Goal: Task Accomplishment & Management: Manage account settings

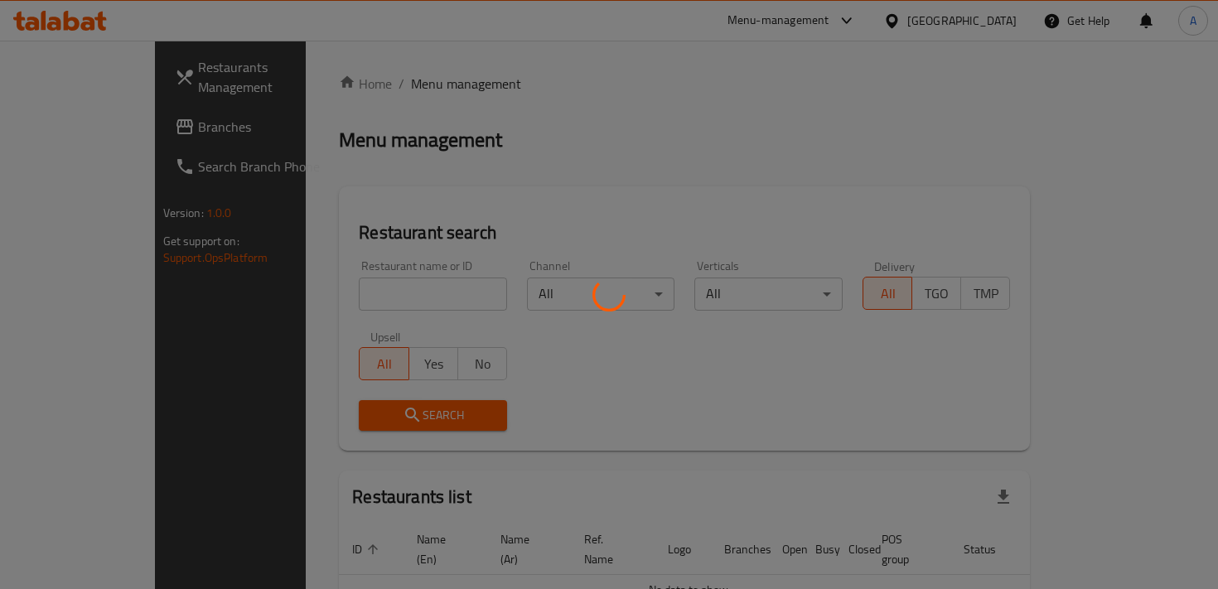
click at [404, 293] on div at bounding box center [609, 294] width 1218 height 589
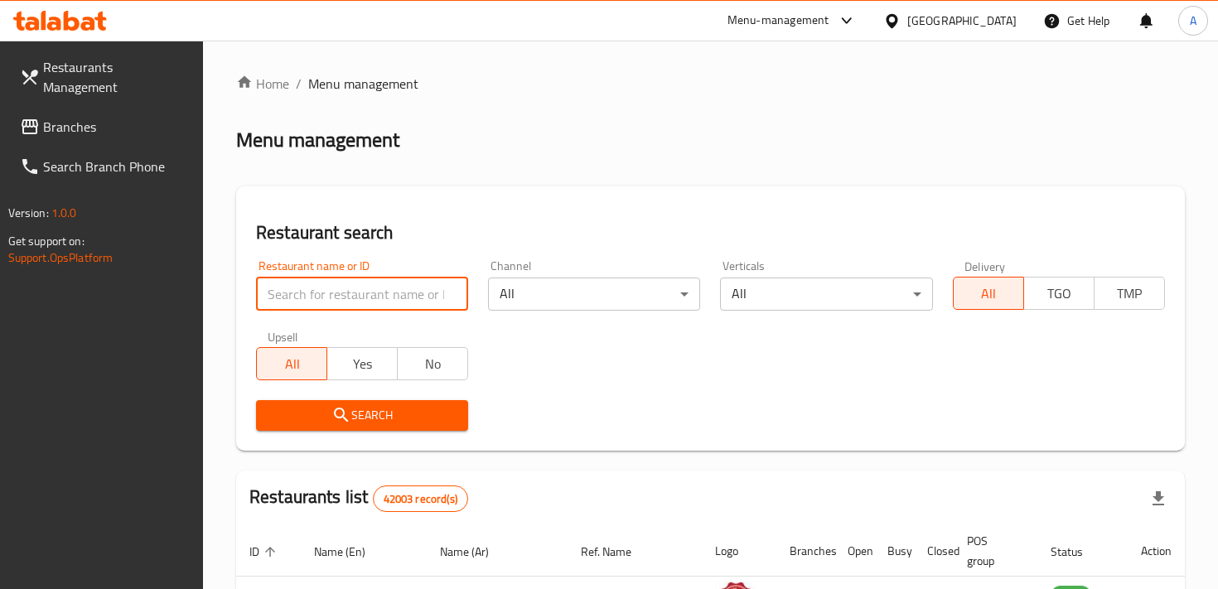
click at [404, 293] on input "search" at bounding box center [362, 294] width 212 height 33
type input "pechka"
click at [392, 411] on span "Search" at bounding box center [362, 415] width 186 height 21
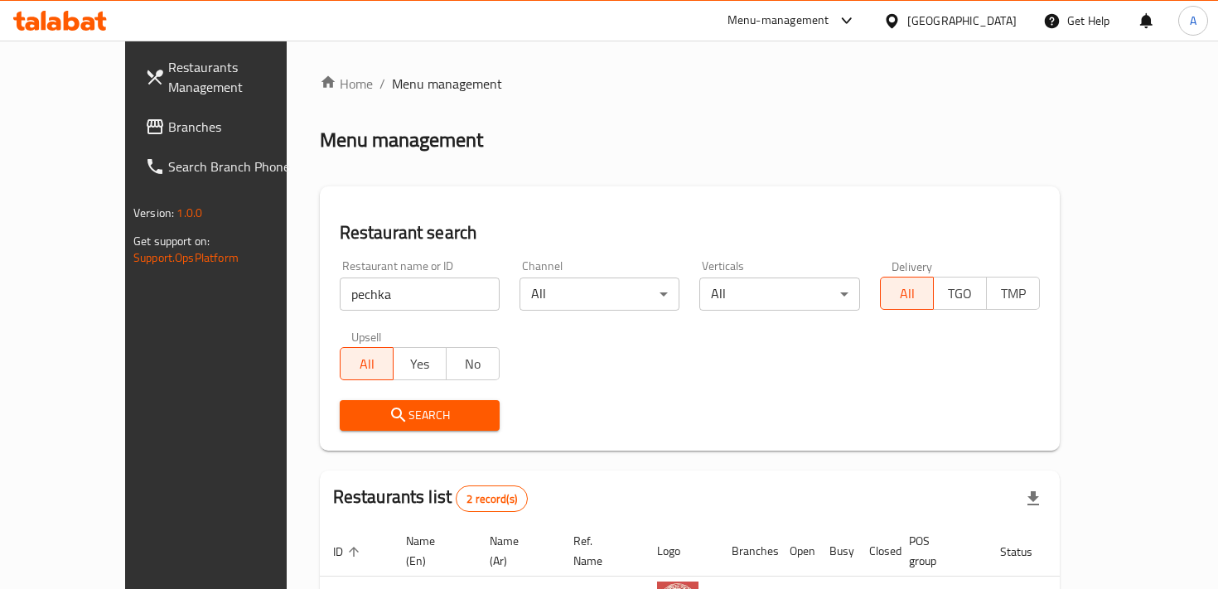
scroll to position [177, 0]
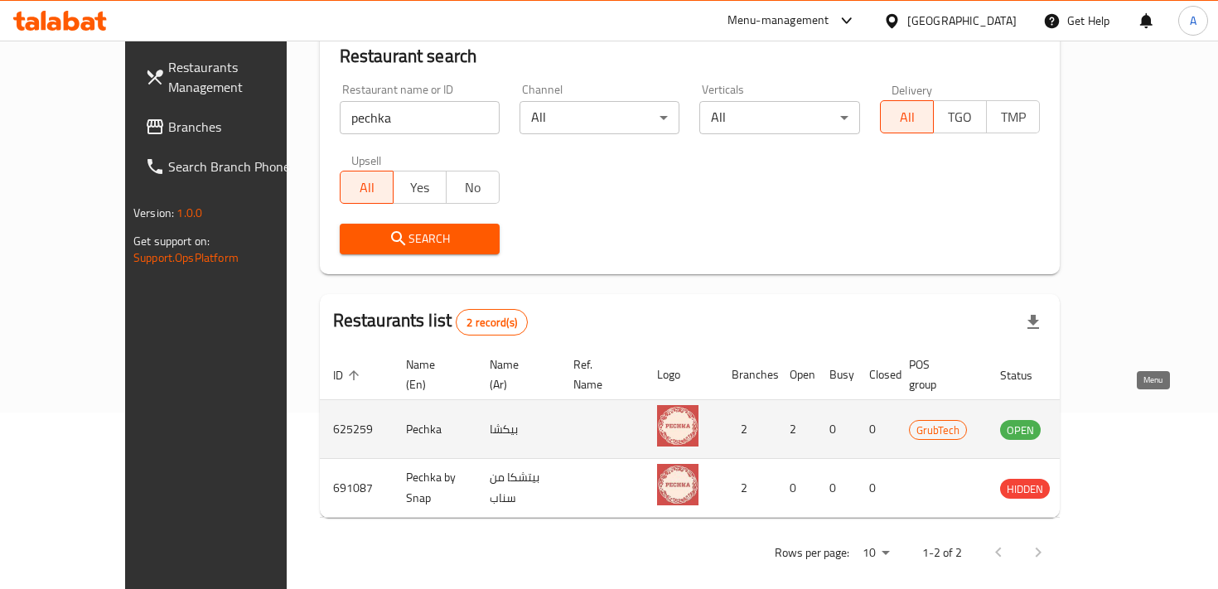
click at [1107, 419] on icon "enhanced table" at bounding box center [1098, 429] width 20 height 20
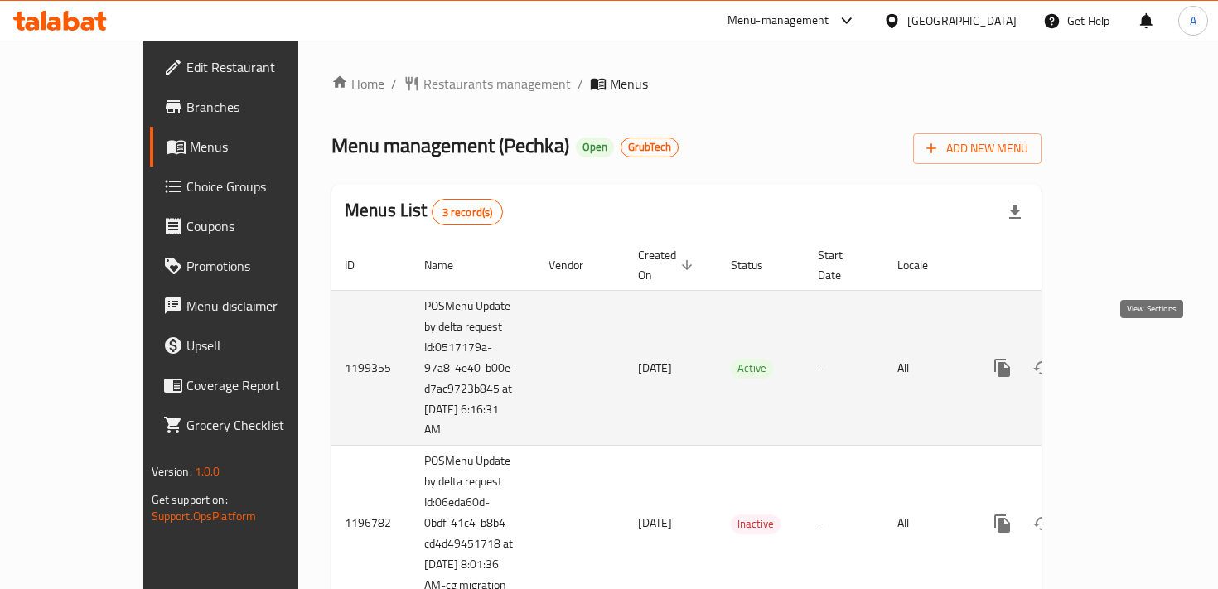
click at [1132, 358] on icon "enhanced table" at bounding box center [1122, 368] width 20 height 20
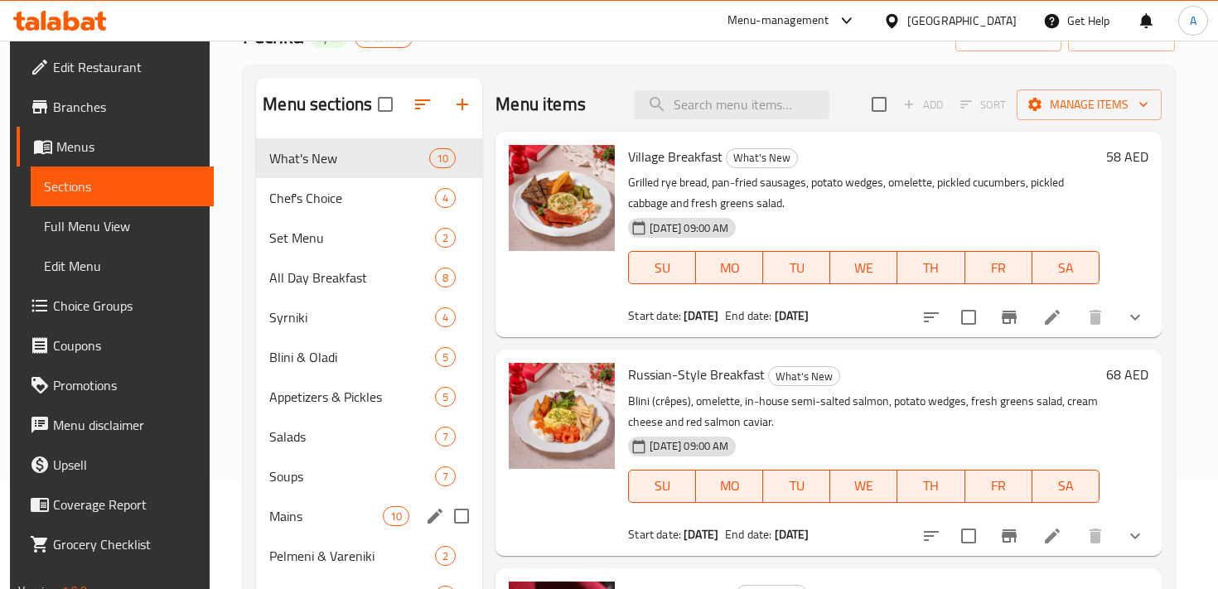
scroll to position [92, 0]
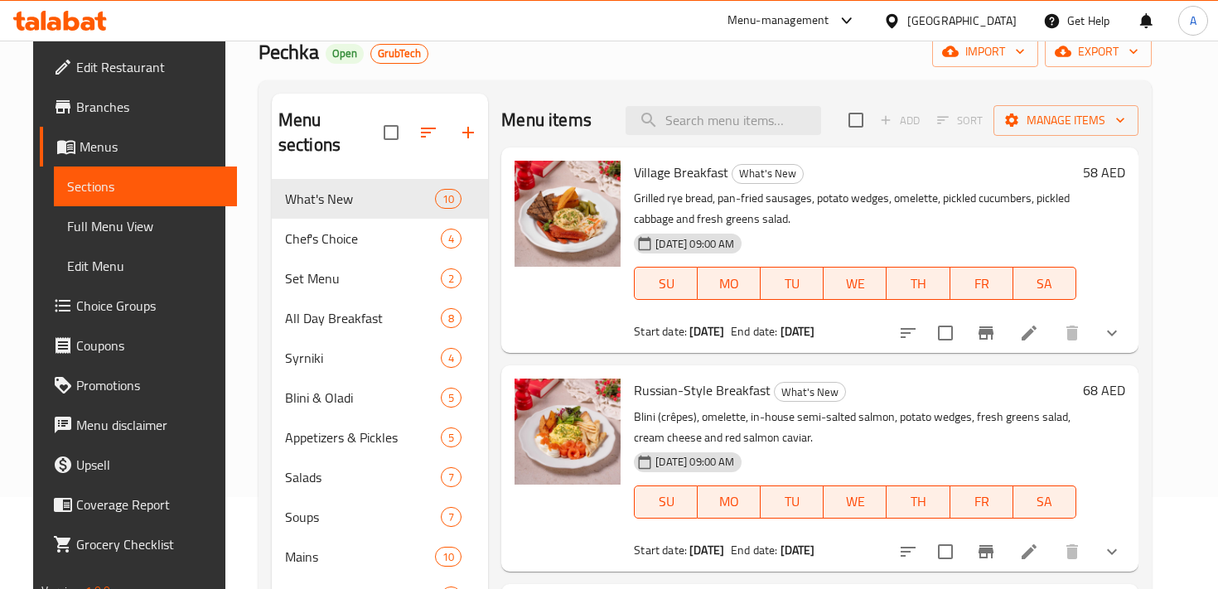
click at [105, 304] on span "Choice Groups" at bounding box center [149, 306] width 147 height 20
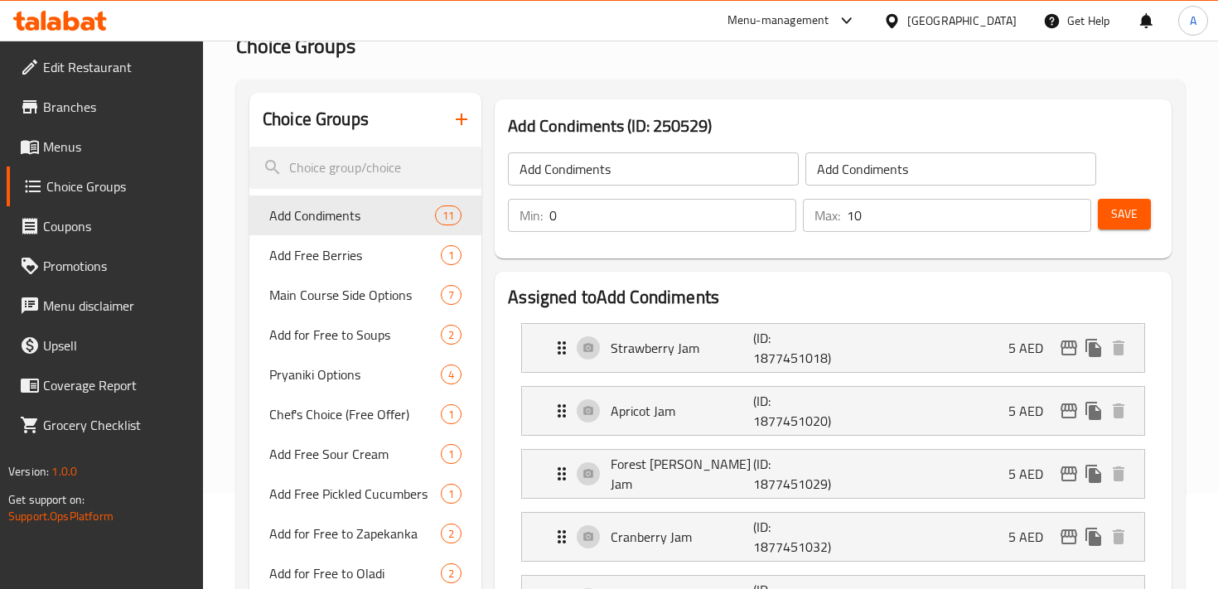
scroll to position [94, 0]
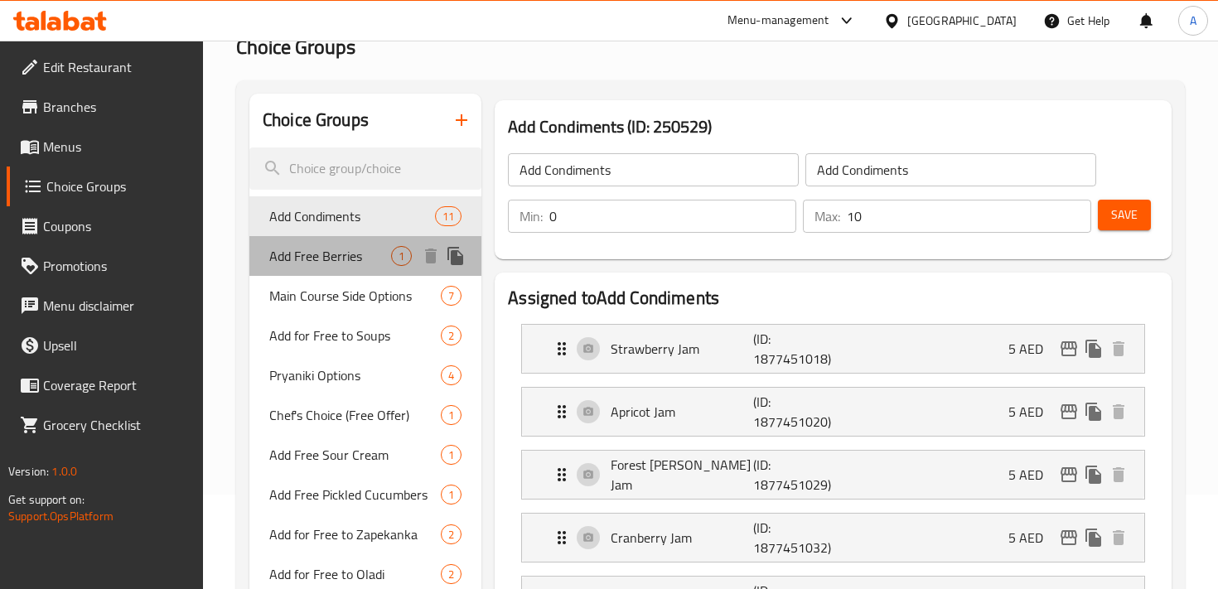
click at [328, 272] on div "Add Free Berries 1" at bounding box center [365, 256] width 232 height 40
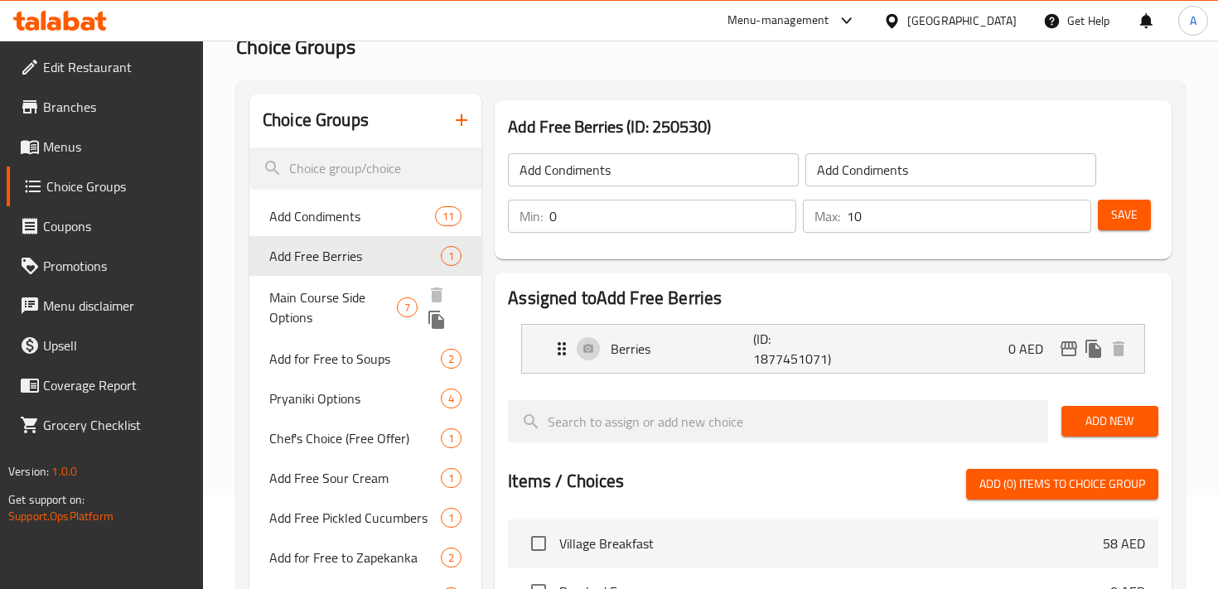
type input "Add Free Berries"
type input "1"
click at [329, 302] on span "Main Course Side Options" at bounding box center [333, 308] width 128 height 40
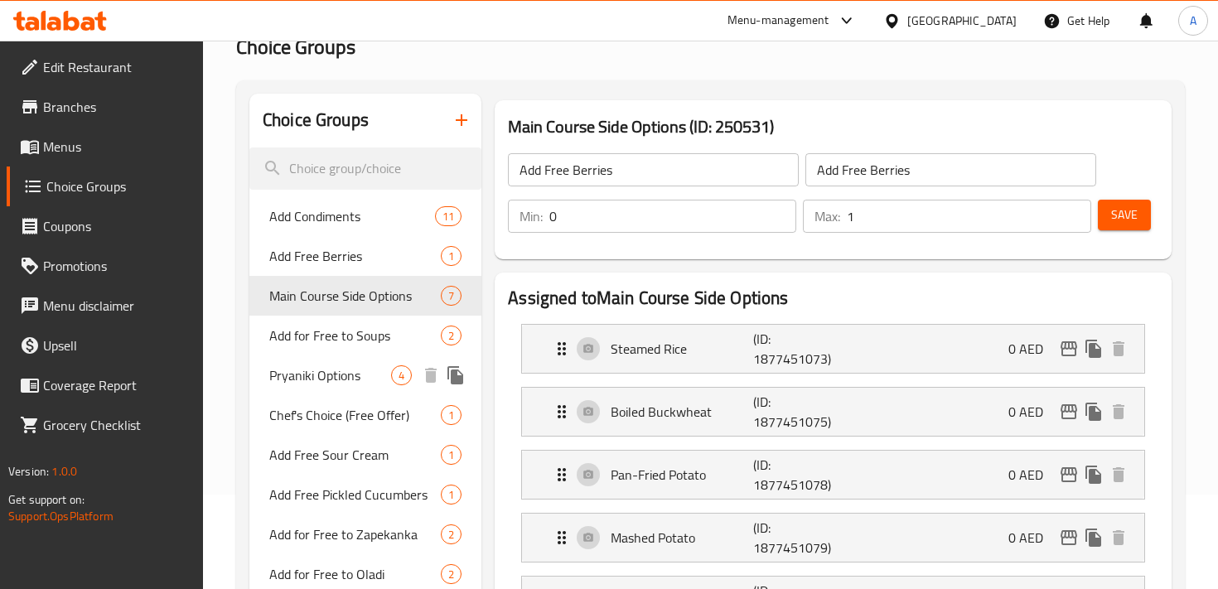
type input "Main Course Side Options"
type input "1"
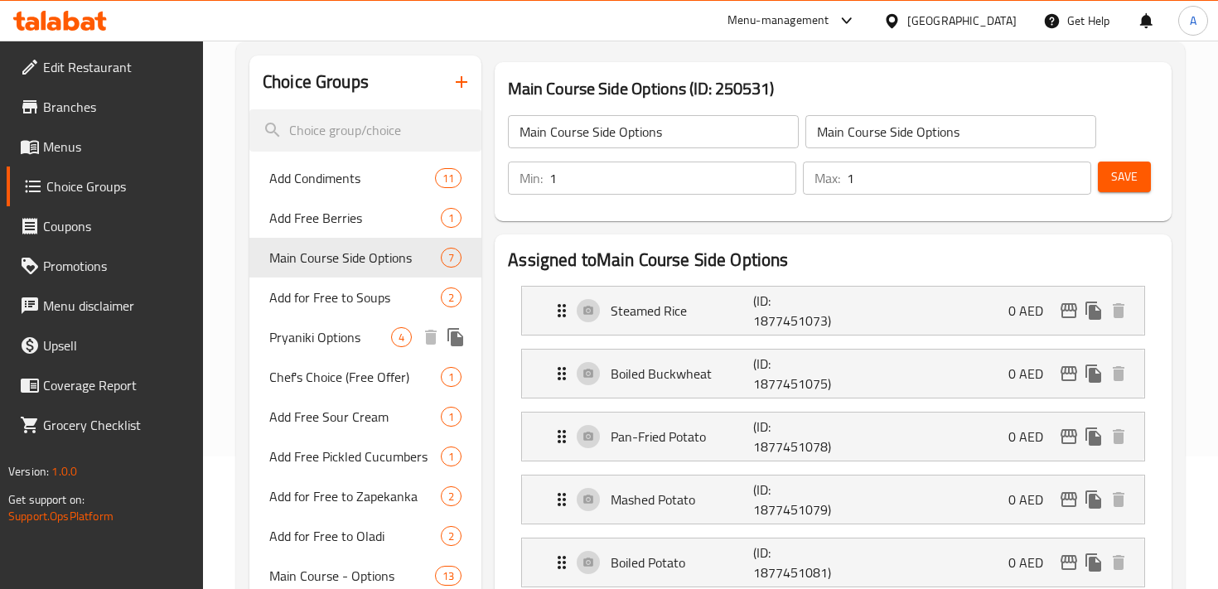
scroll to position [131, 0]
click at [288, 306] on span "Add for Free to Soups" at bounding box center [330, 299] width 122 height 20
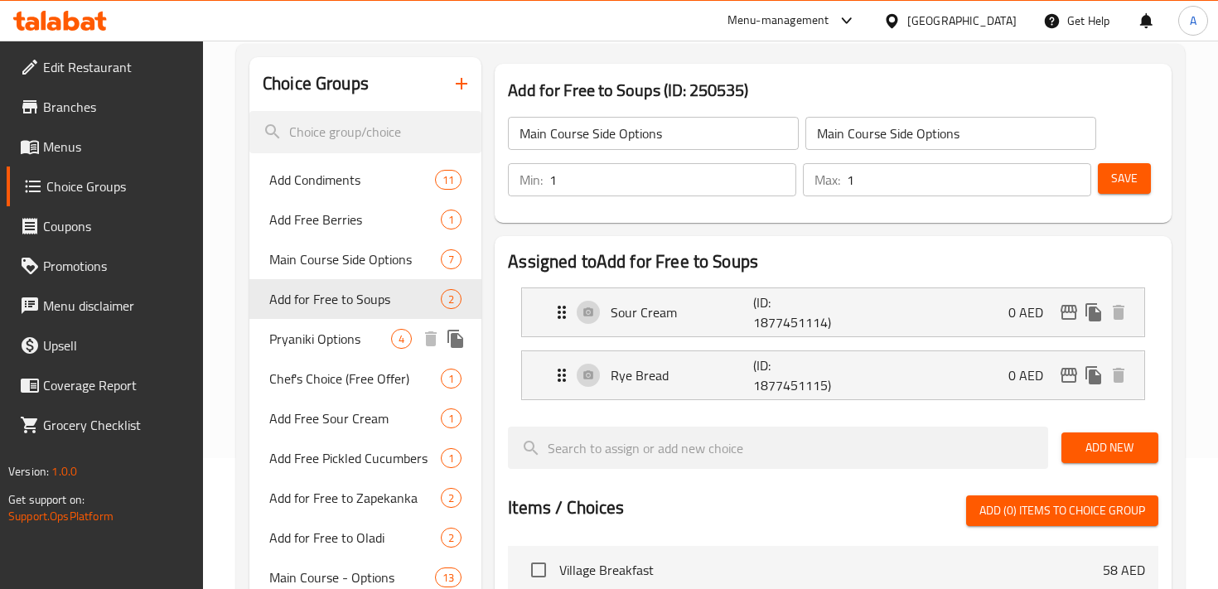
type input "Add for Free to Soups"
type input "0"
type input "2"
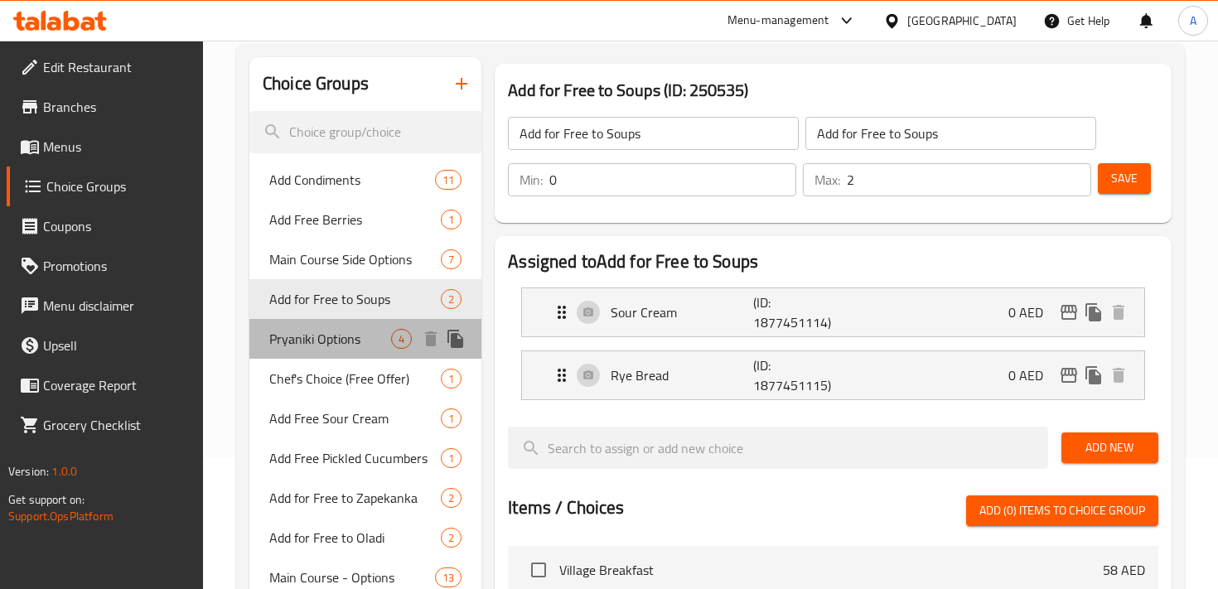
click at [294, 343] on span "Pryaniki Options" at bounding box center [330, 339] width 122 height 20
type input "Pryaniki Options"
type input "1"
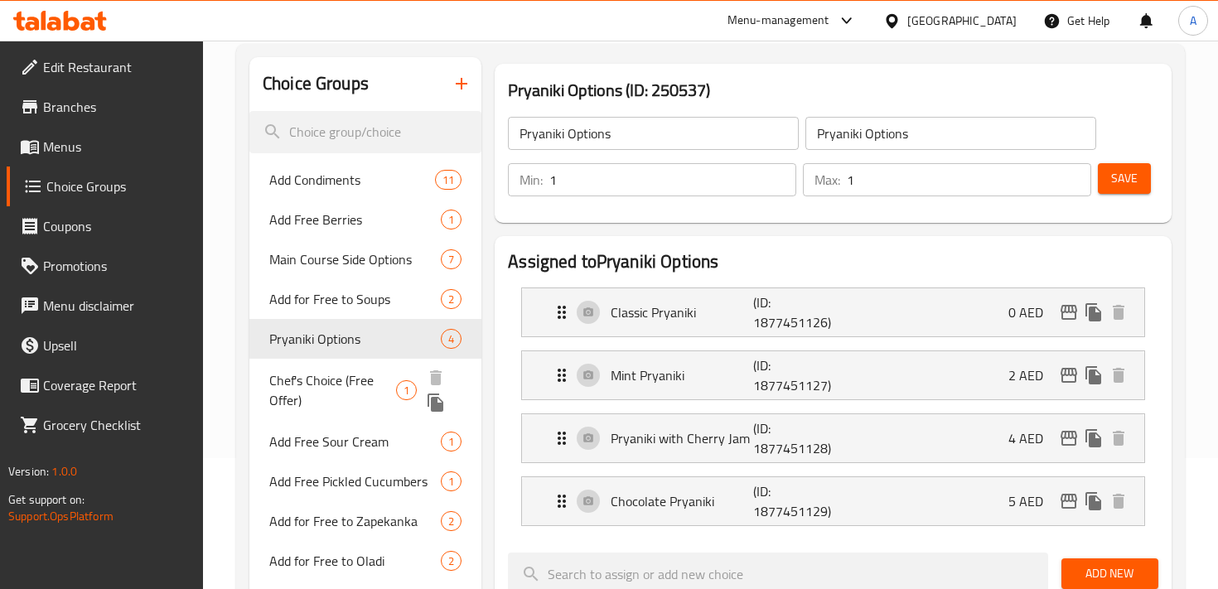
click at [293, 378] on span "Chef's Choice (Free Offer)" at bounding box center [332, 391] width 127 height 40
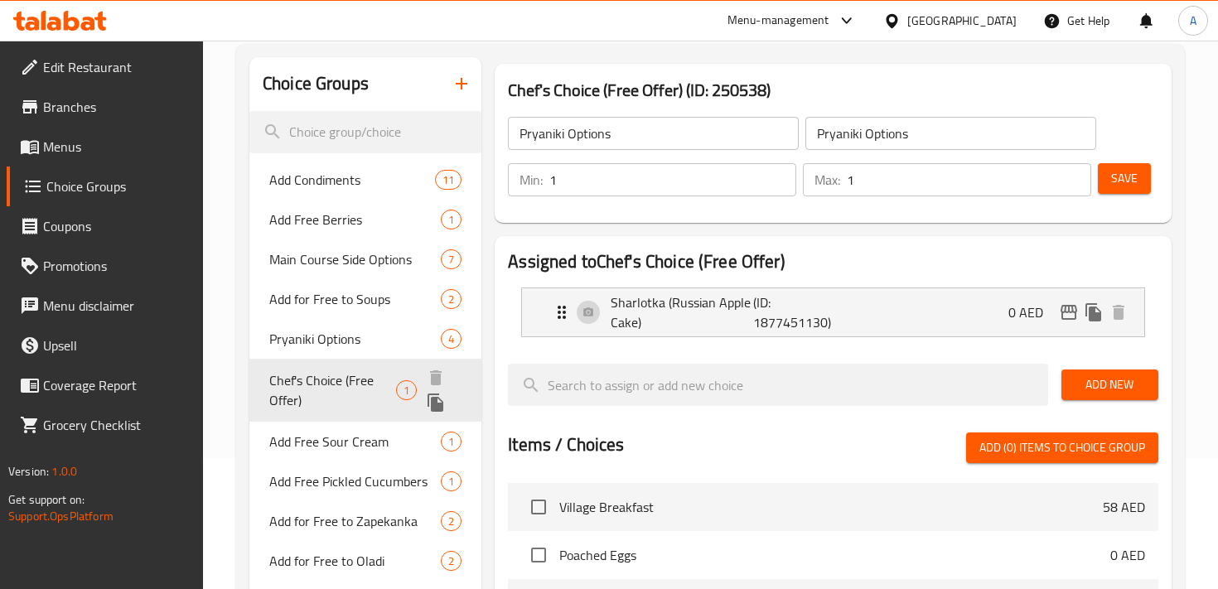
type input "Chef's Choice (Free Offer)"
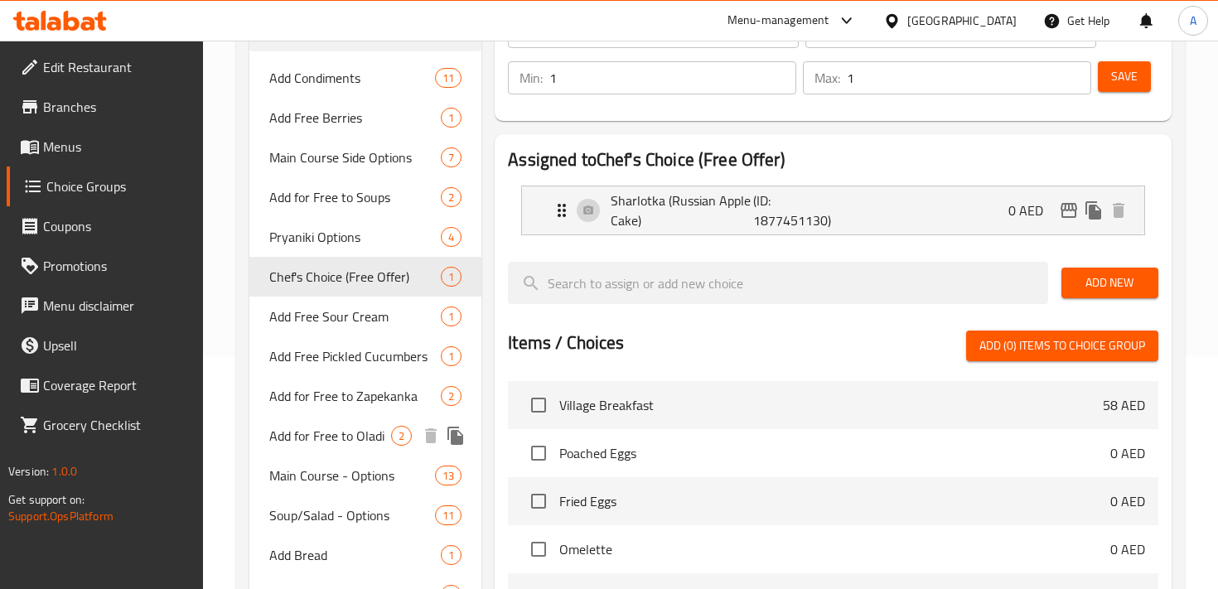
scroll to position [165, 0]
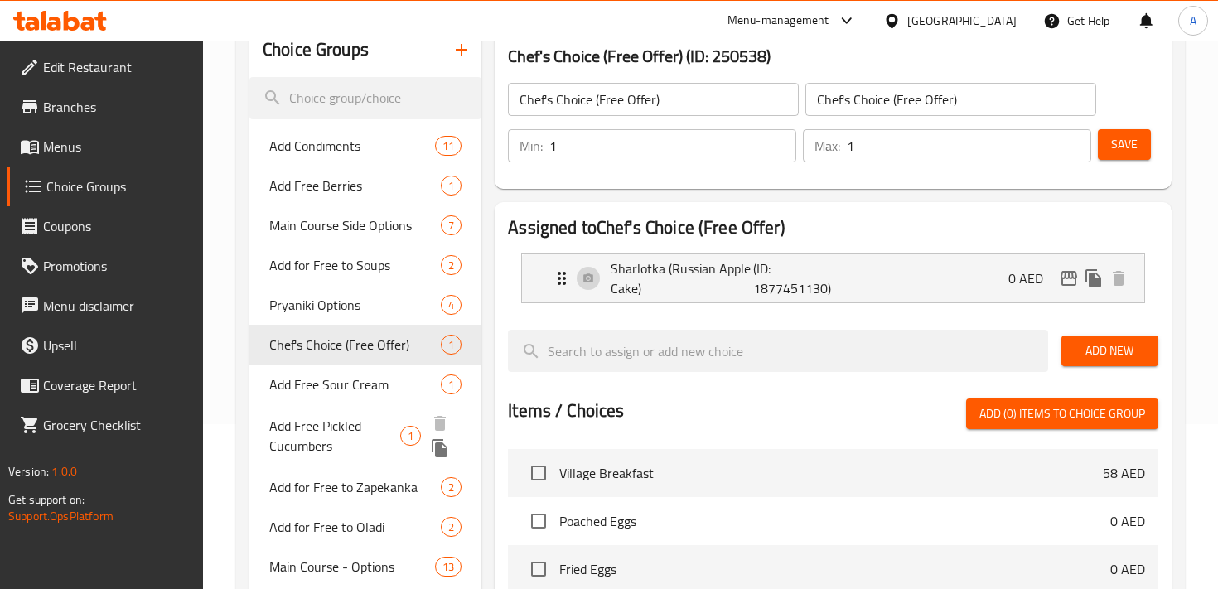
click at [303, 438] on span "Add Free Pickled Cucumbers" at bounding box center [334, 436] width 131 height 40
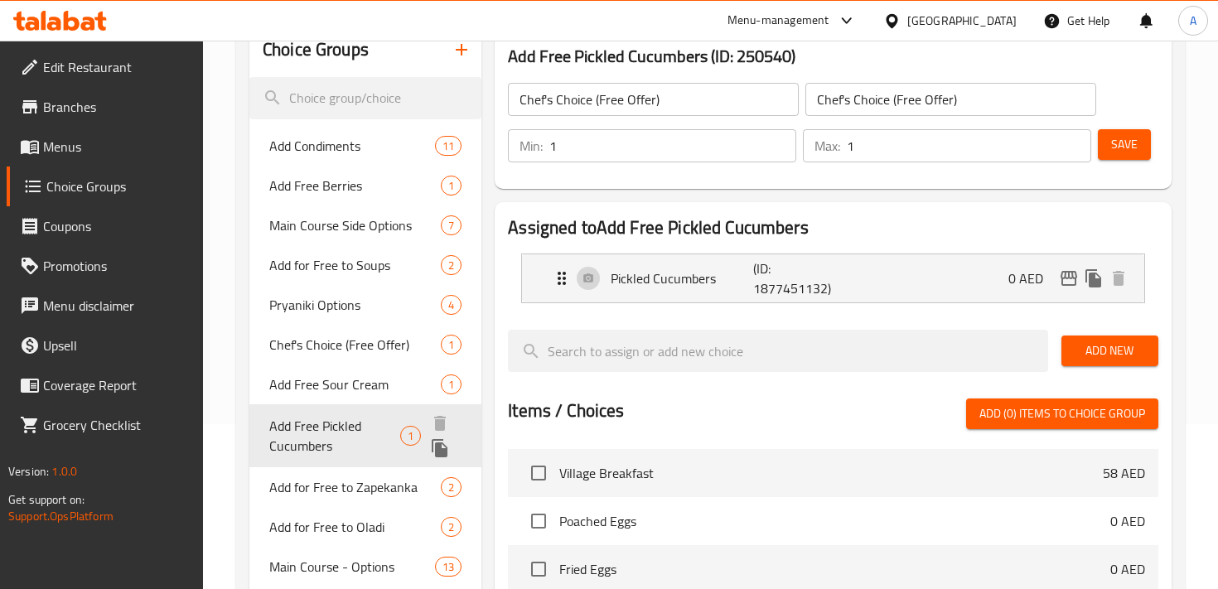
type input "Add Free Pickled Cucumbers"
type input "0"
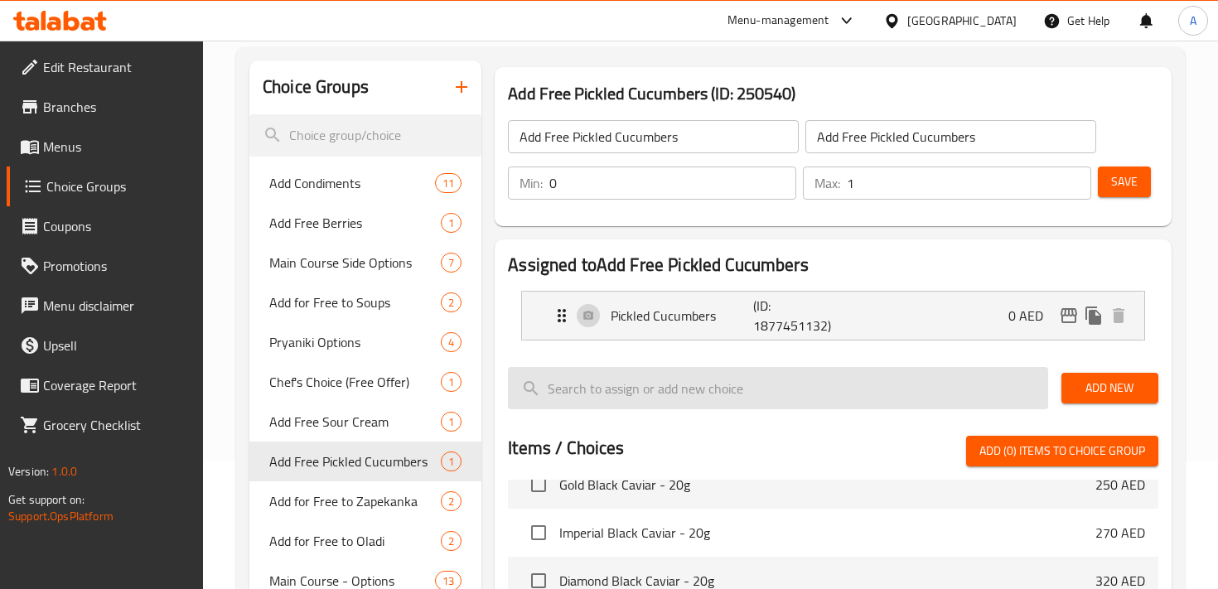
scroll to position [110, 0]
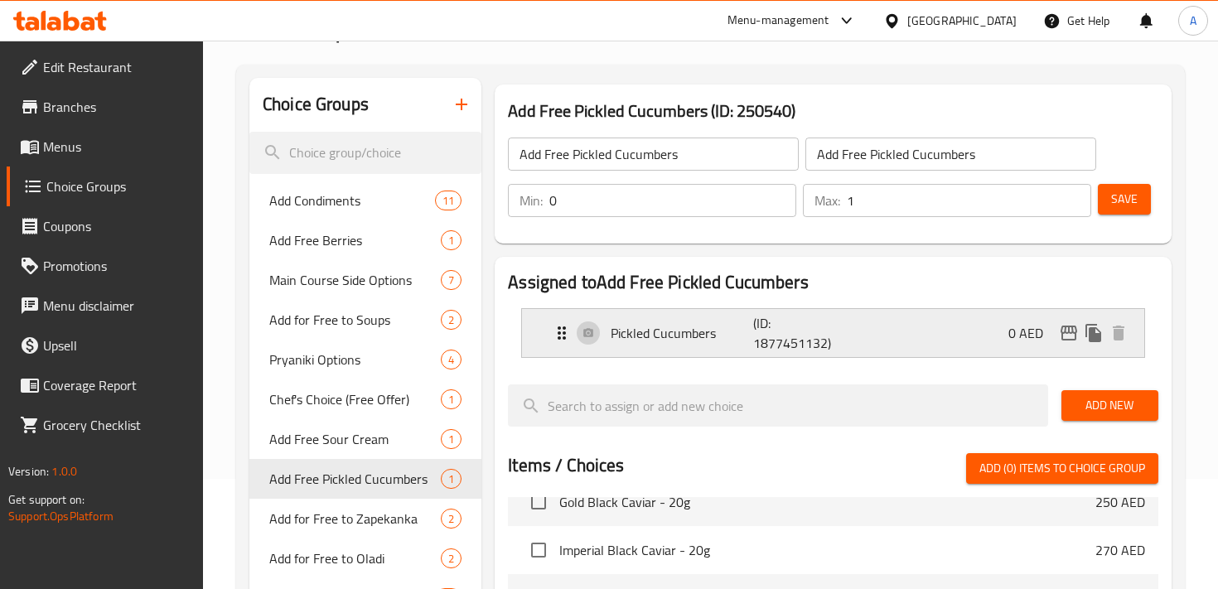
click at [597, 332] on div "Pickled Cucumbers (ID: 1877451132) 0 AED" at bounding box center [838, 333] width 573 height 48
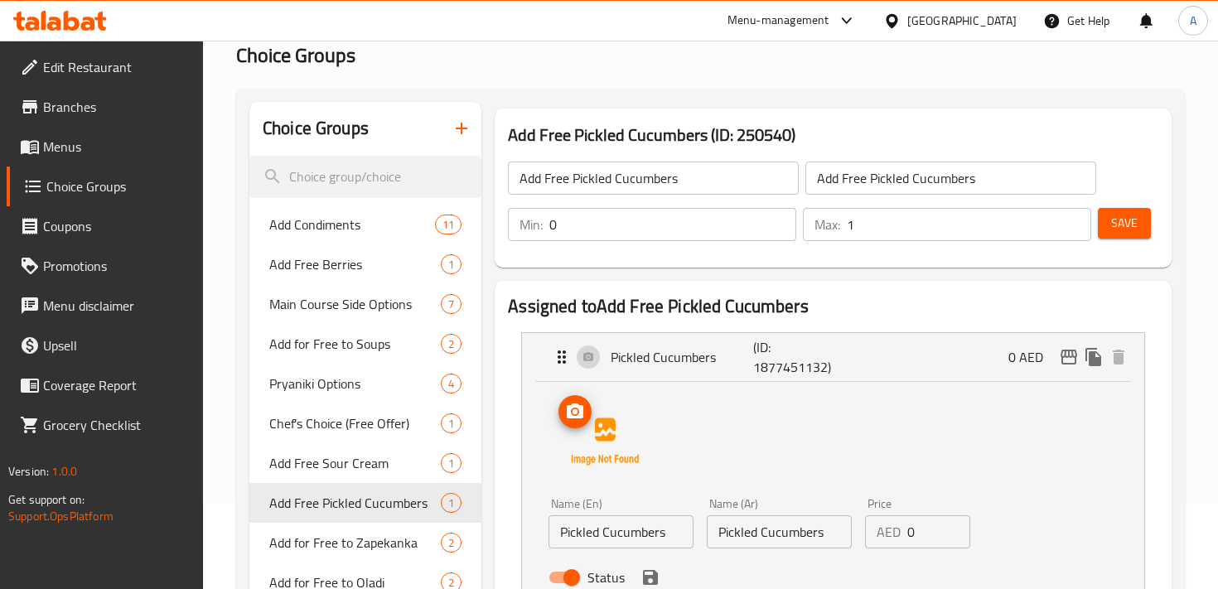
scroll to position [37, 0]
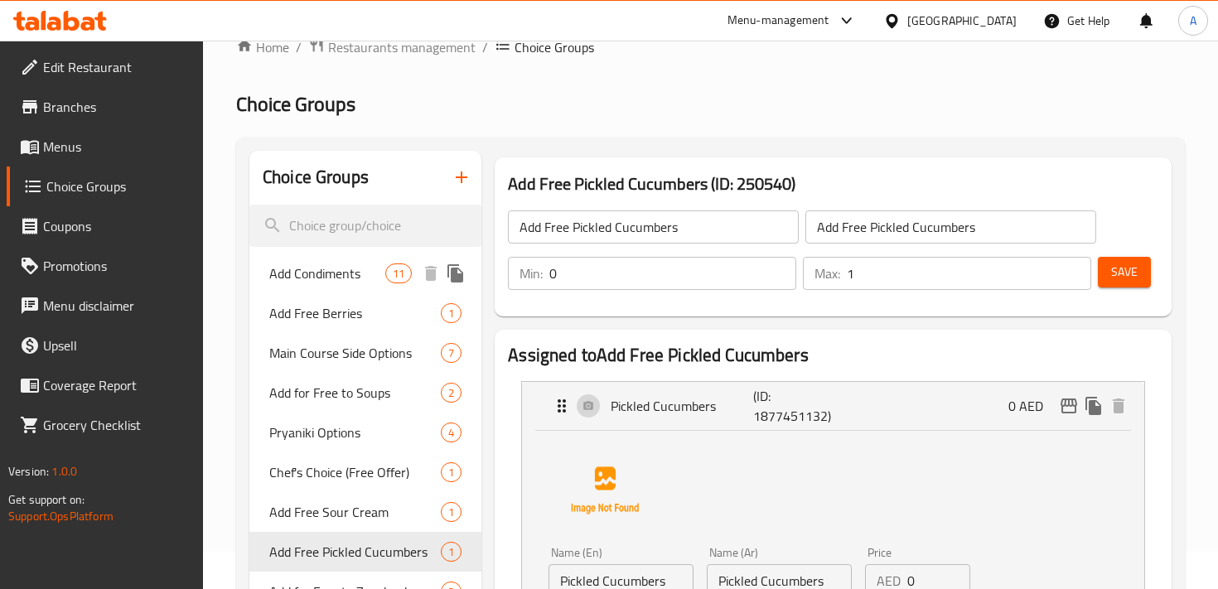
click at [305, 283] on span "Add Condiments" at bounding box center [327, 274] width 116 height 20
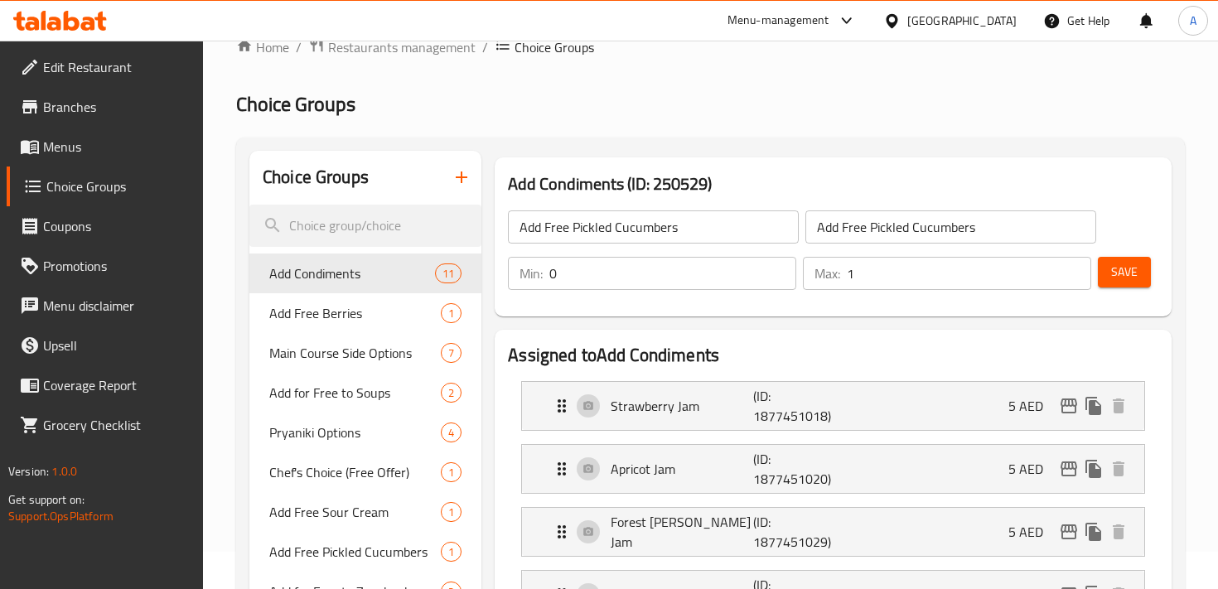
type input "Add Condiments"
type input "10"
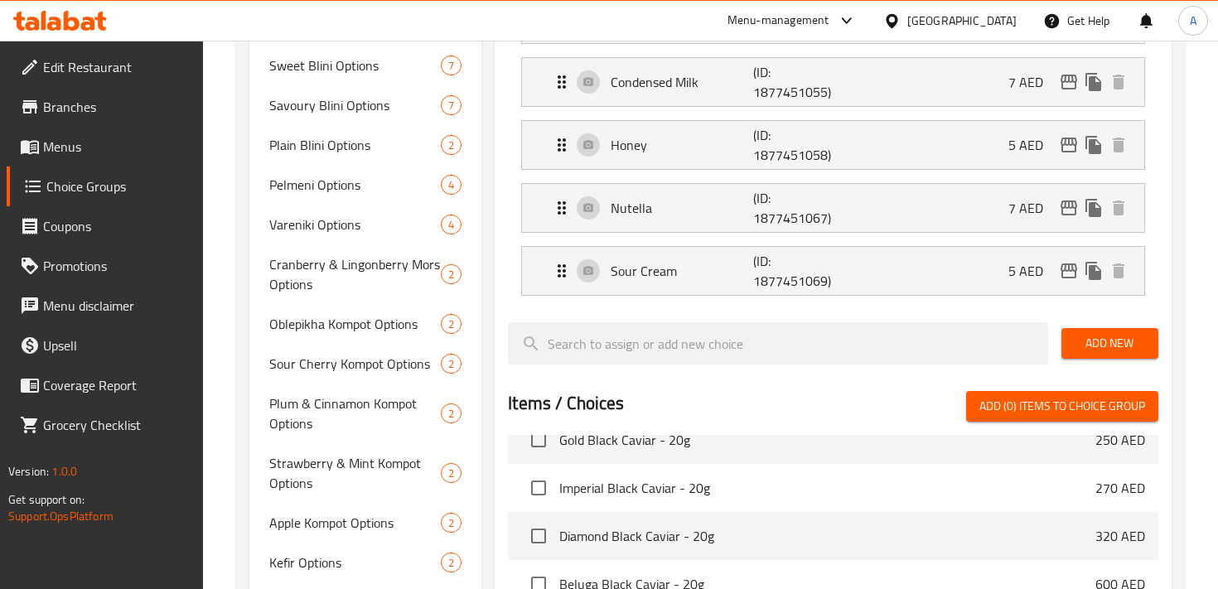
scroll to position [804, 0]
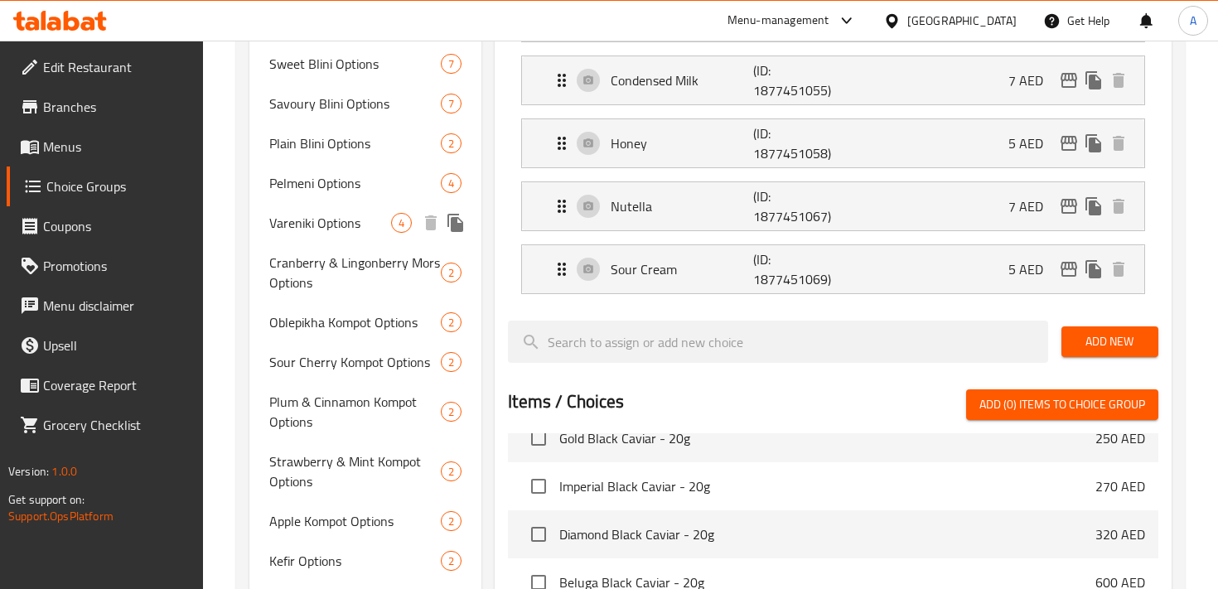
click at [322, 226] on span "Vareniki Options" at bounding box center [330, 223] width 122 height 20
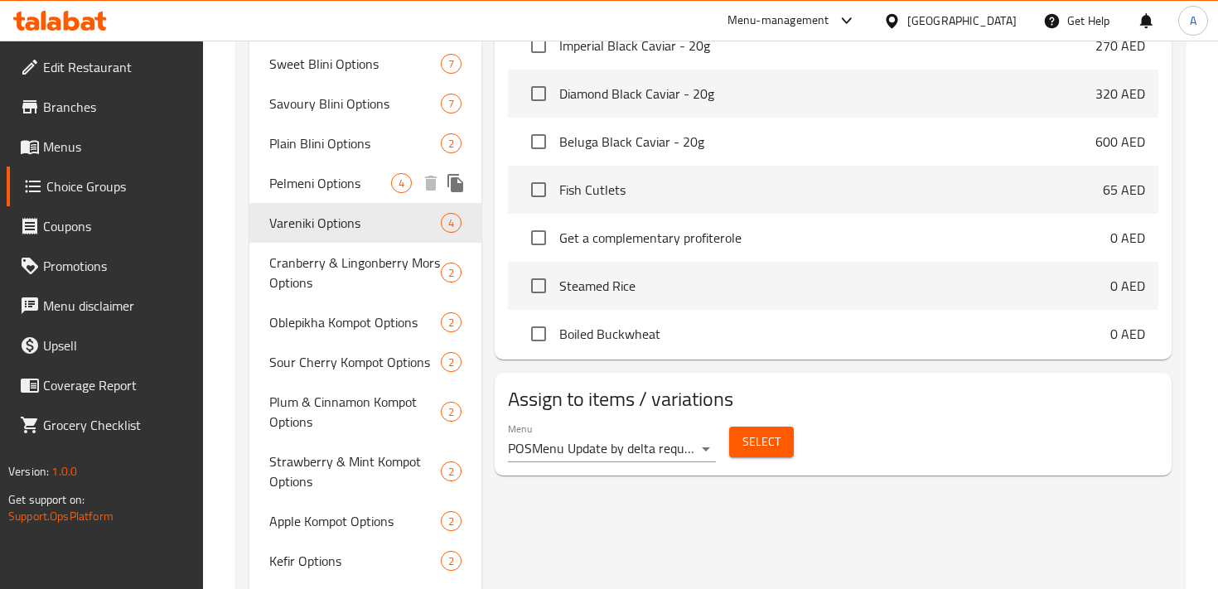
type input "Vareniki Options"
type input "1"
click at [75, 146] on span "Menus" at bounding box center [116, 147] width 147 height 20
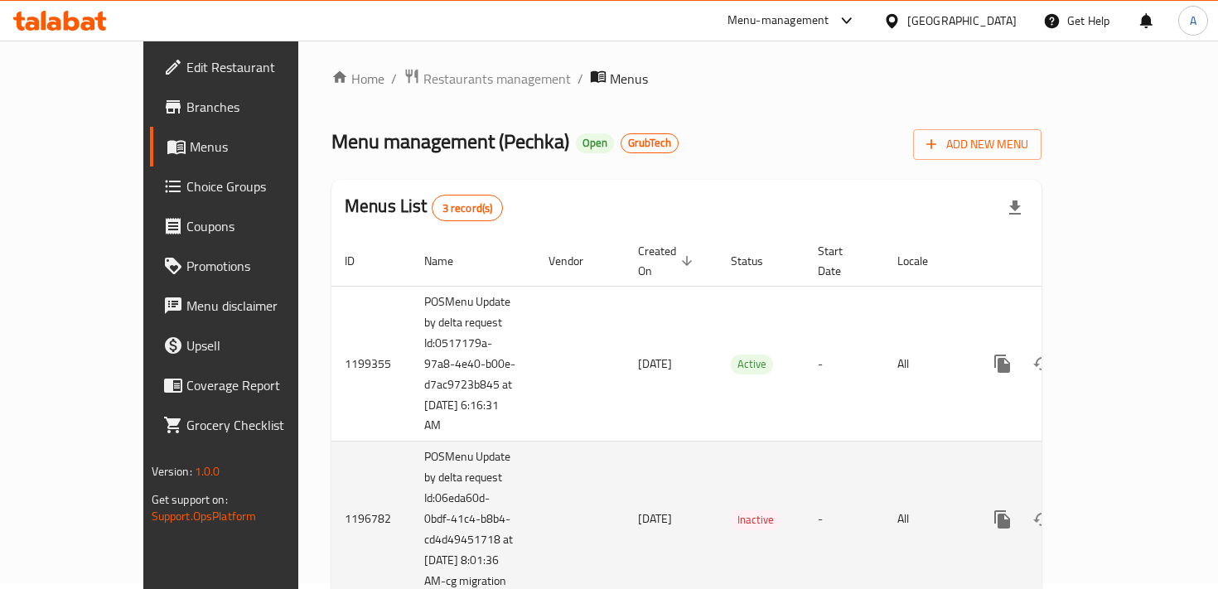
scroll to position [1, 0]
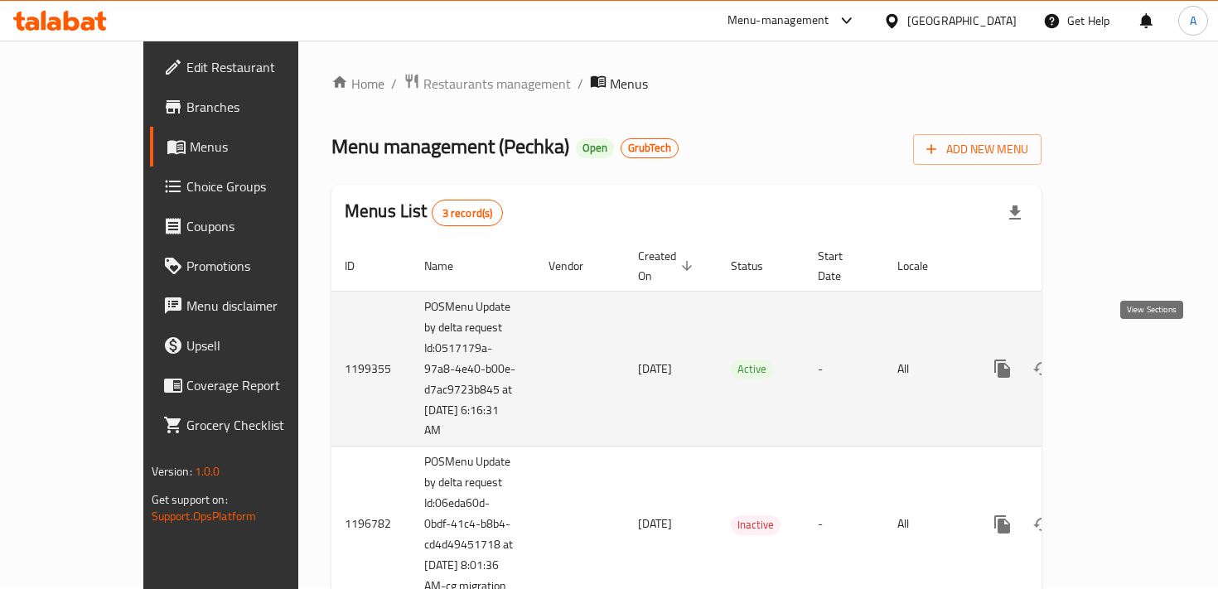
click at [1132, 359] on icon "enhanced table" at bounding box center [1122, 369] width 20 height 20
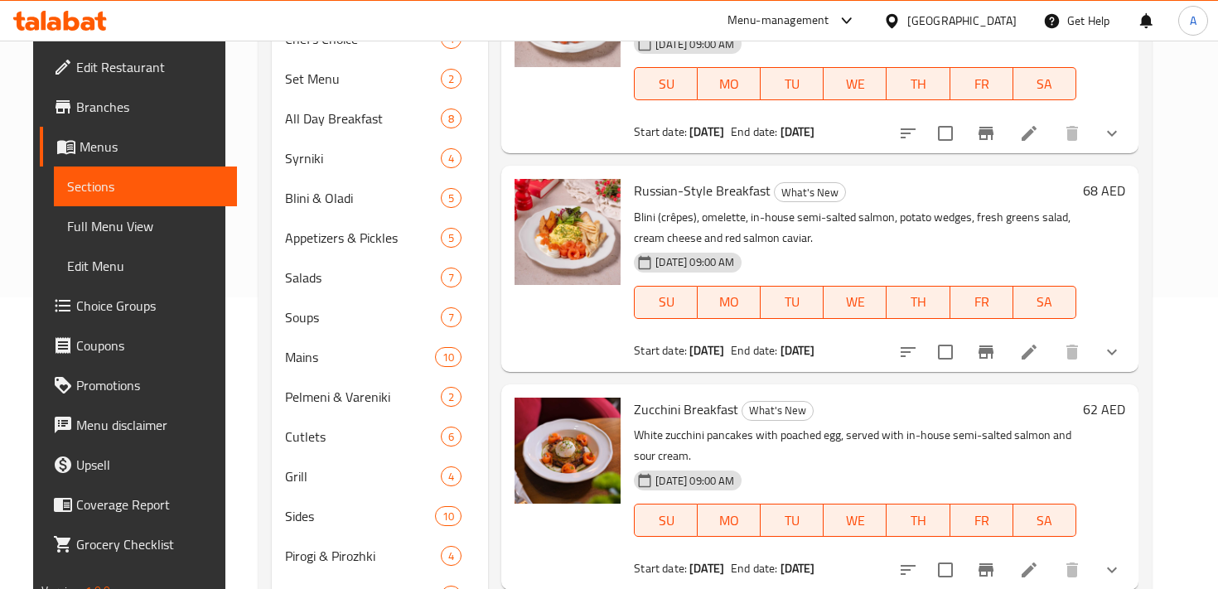
click at [82, 301] on span "Choice Groups" at bounding box center [149, 306] width 147 height 20
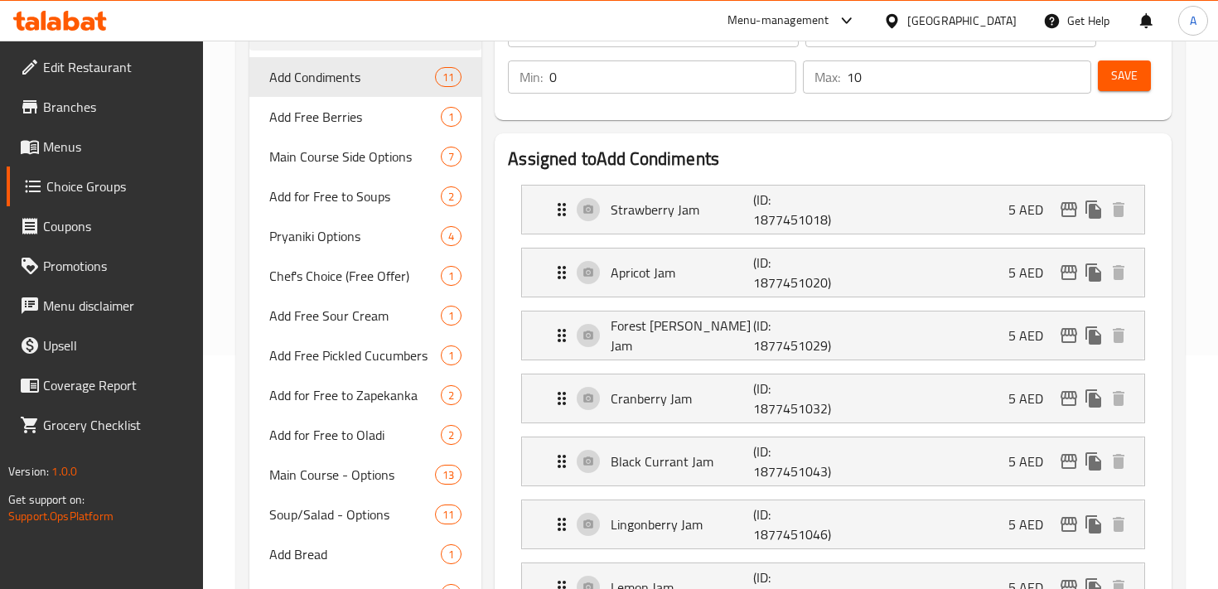
scroll to position [206, 0]
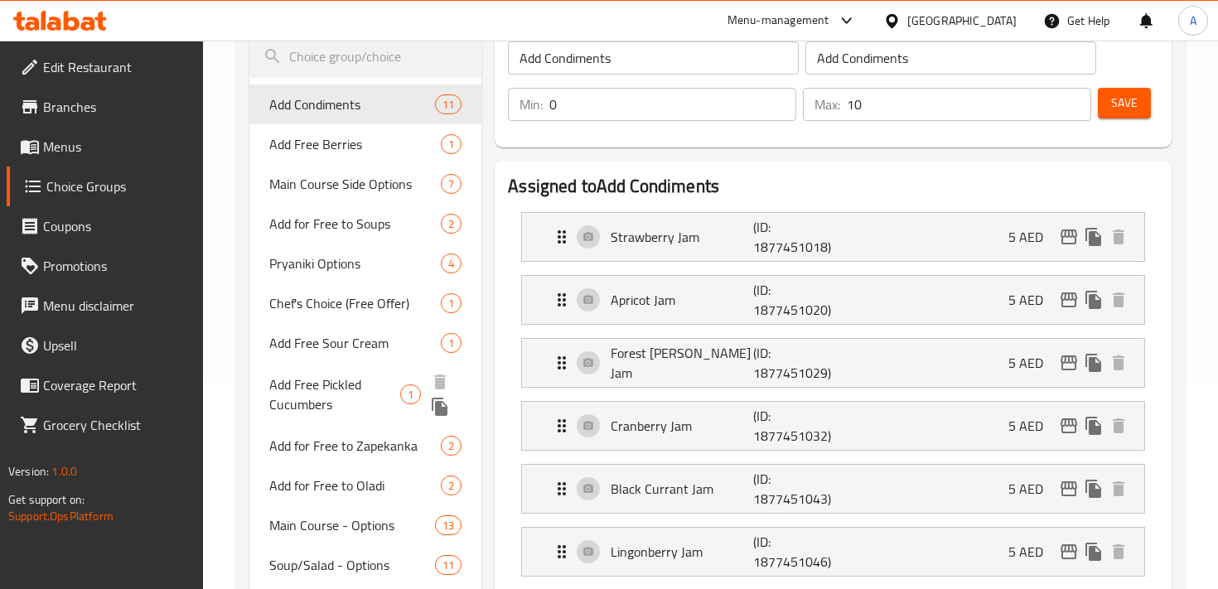
click at [276, 381] on span "Add Free Pickled Cucumbers" at bounding box center [334, 395] width 131 height 40
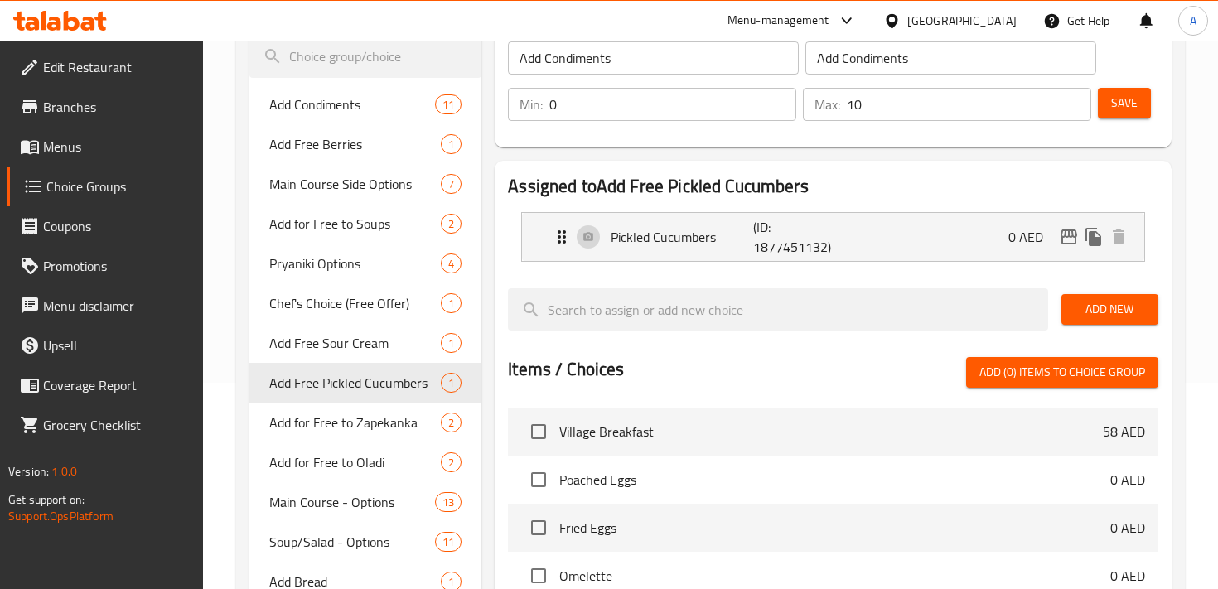
type input "Add Free Pickled Cucumbers"
type input "1"
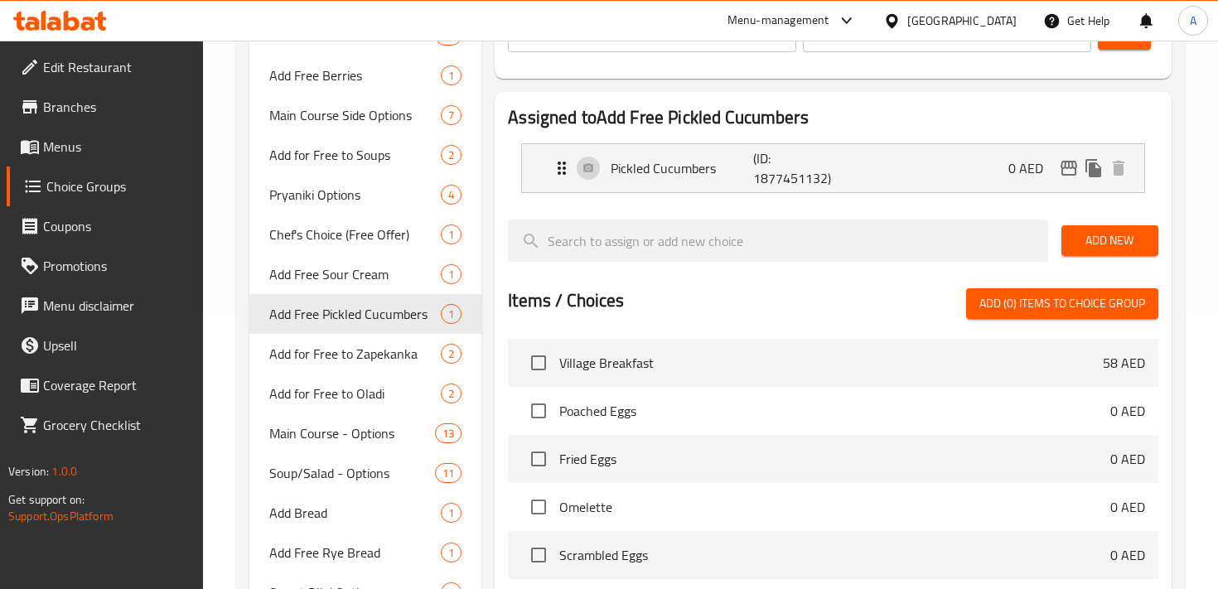
scroll to position [294, 0]
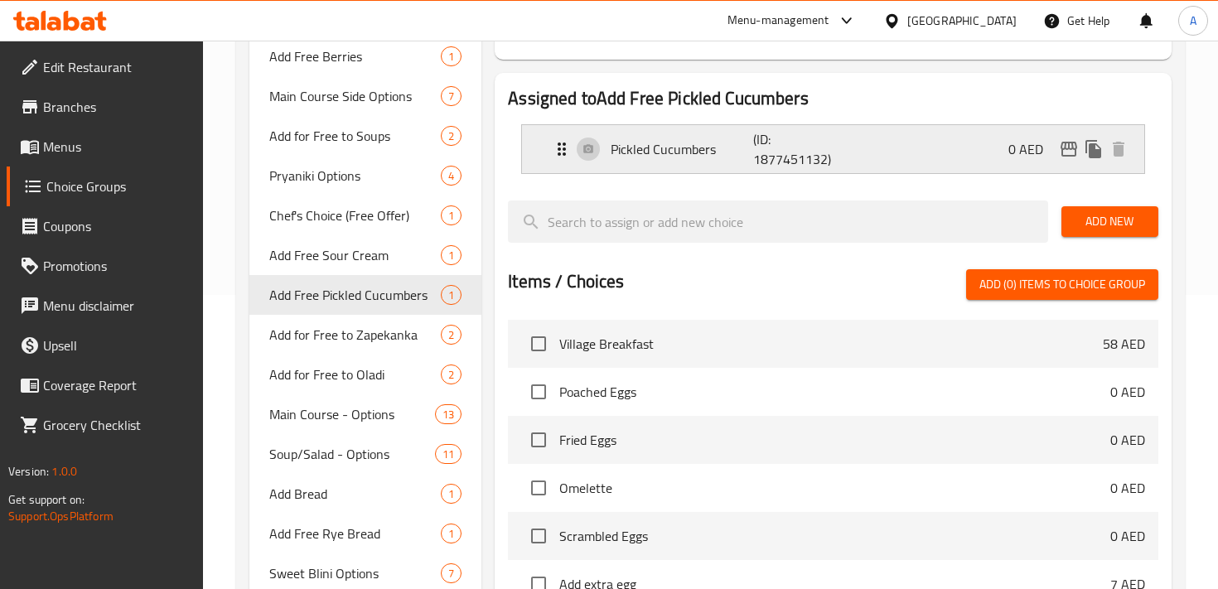
click at [587, 150] on div "Pickled Cucumbers (ID: 1877451132) 0 AED" at bounding box center [838, 149] width 573 height 48
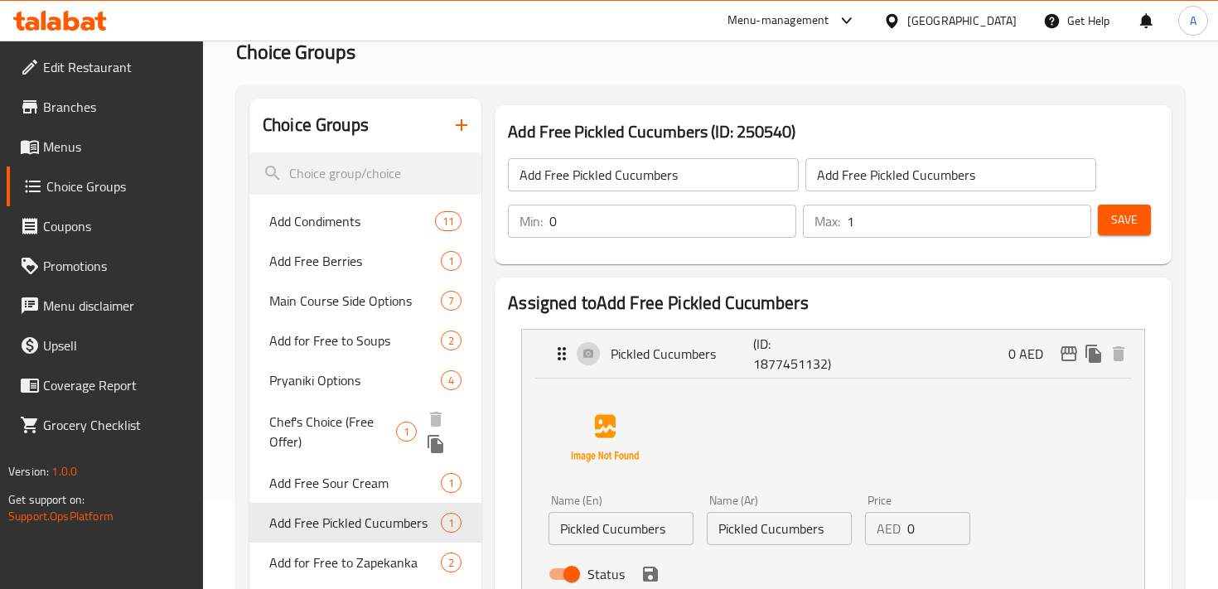
scroll to position [21, 0]
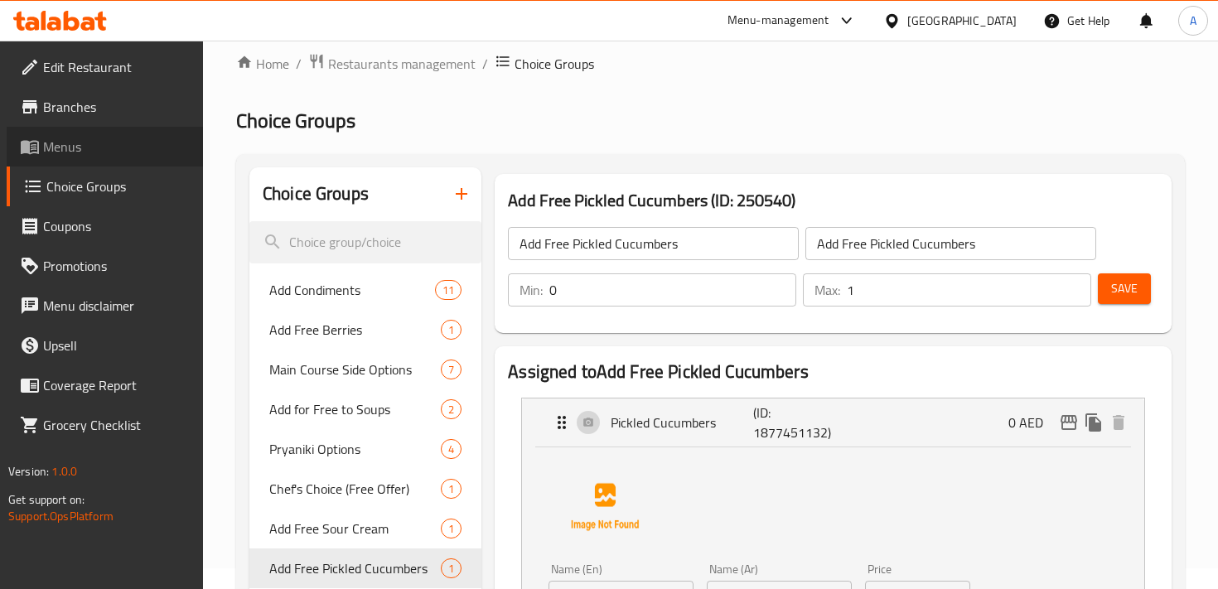
click at [73, 138] on span "Menus" at bounding box center [116, 147] width 147 height 20
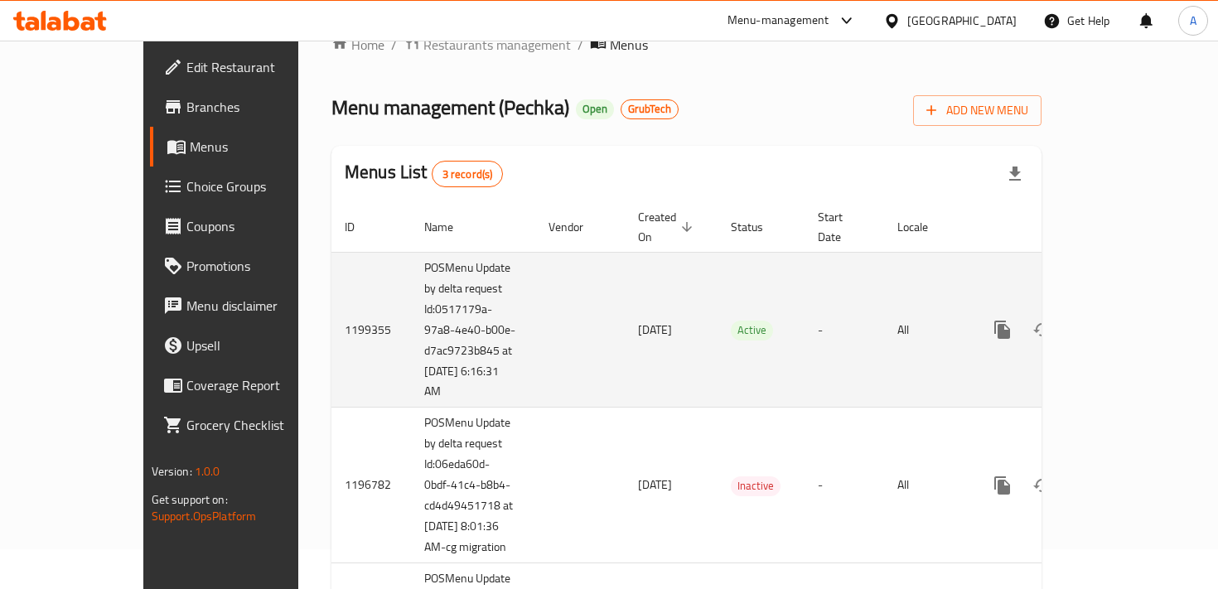
scroll to position [41, 0]
click at [1130, 321] on icon "enhanced table" at bounding box center [1122, 328] width 15 height 15
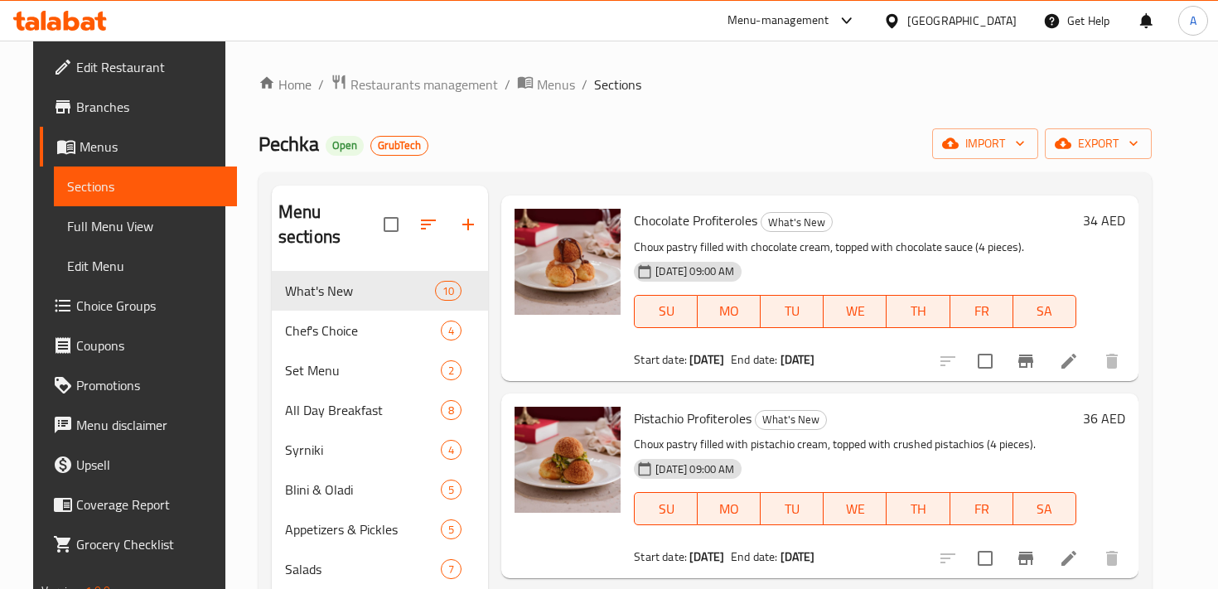
scroll to position [1112, 0]
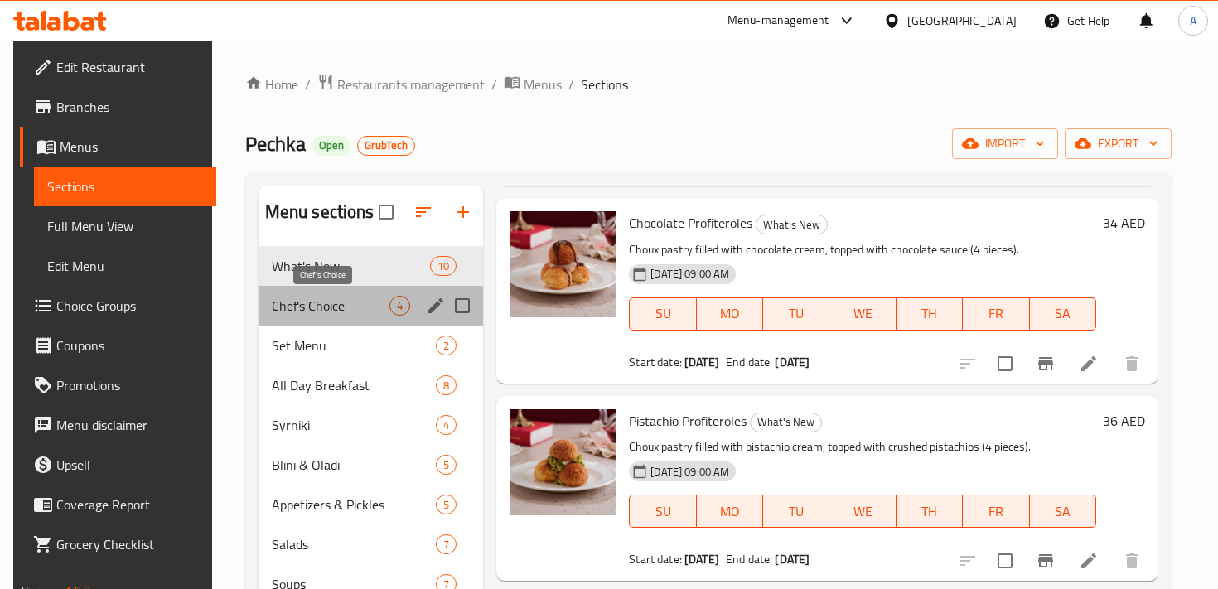
click at [288, 305] on span "Chef's Choice" at bounding box center [331, 306] width 118 height 20
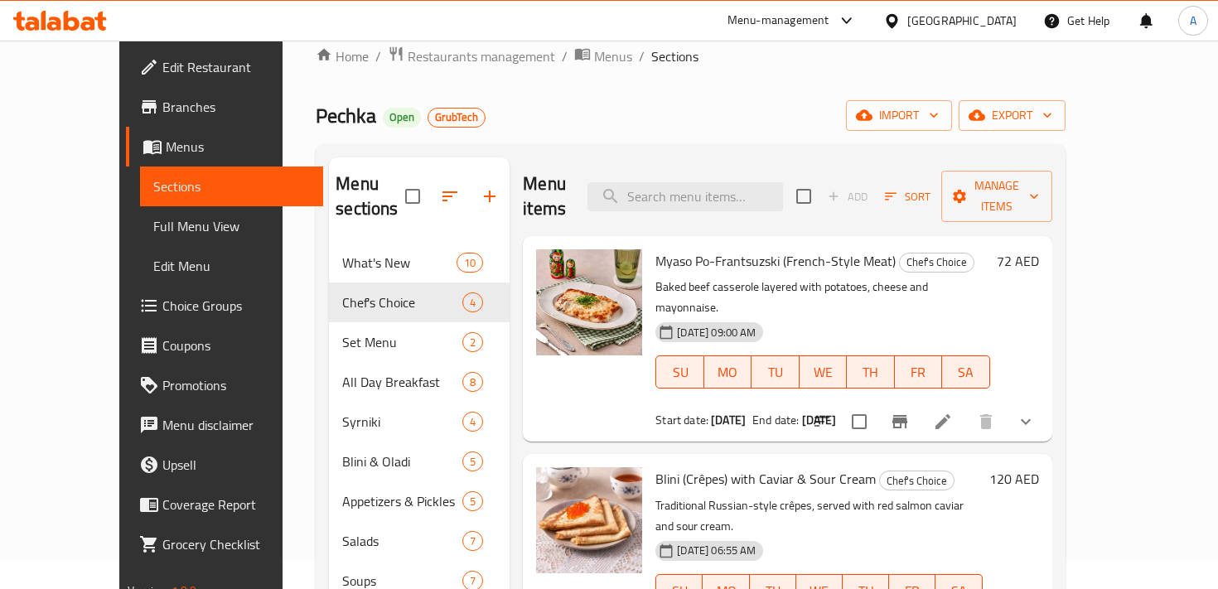
scroll to position [24, 0]
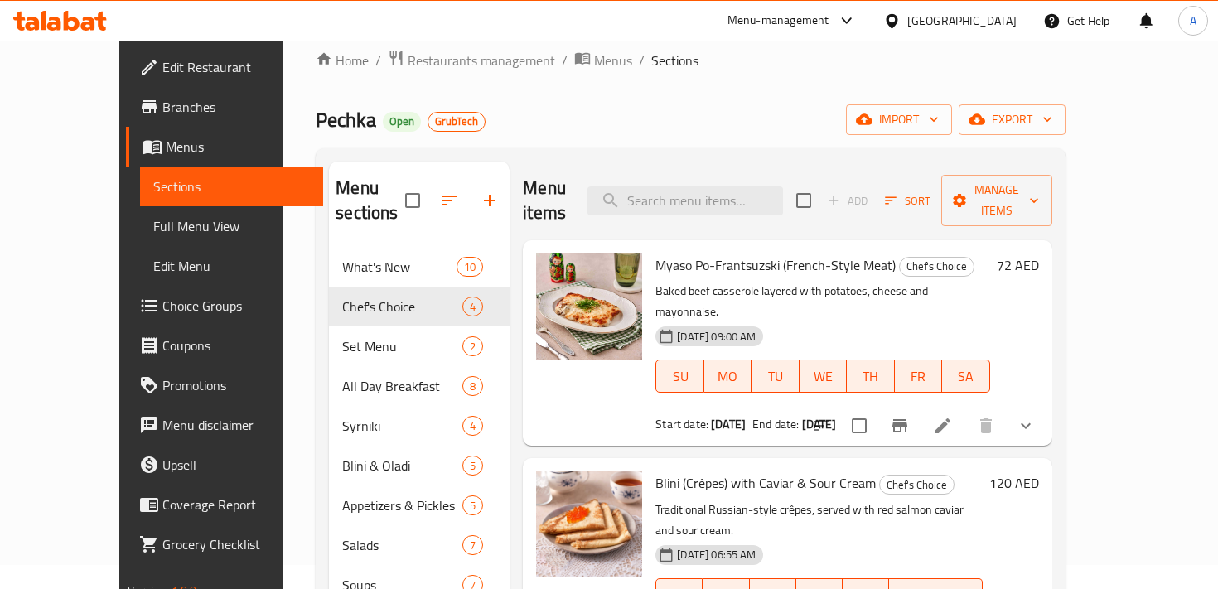
click at [1046, 406] on button "show more" at bounding box center [1026, 426] width 40 height 40
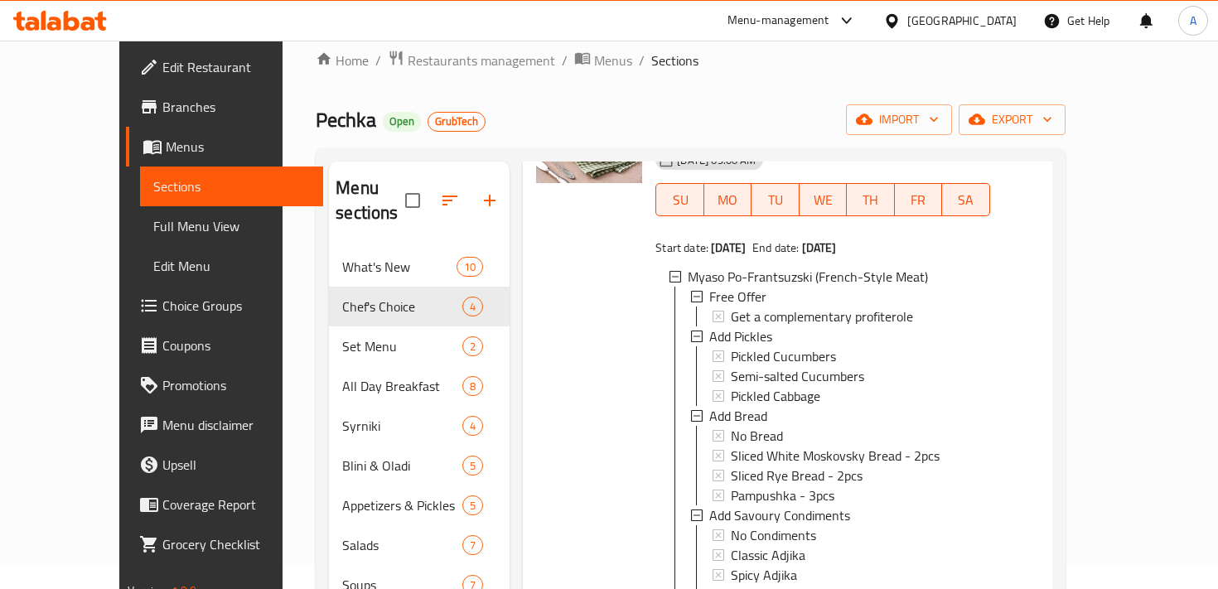
scroll to position [172, 0]
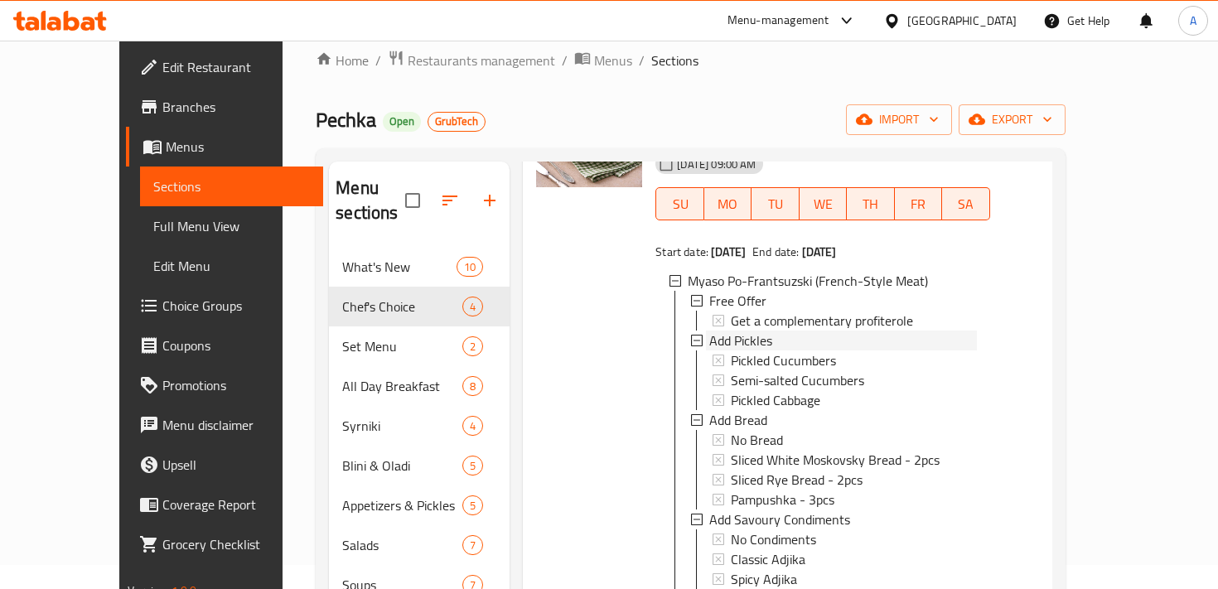
click at [718, 331] on span "Add Pickles" at bounding box center [741, 341] width 63 height 20
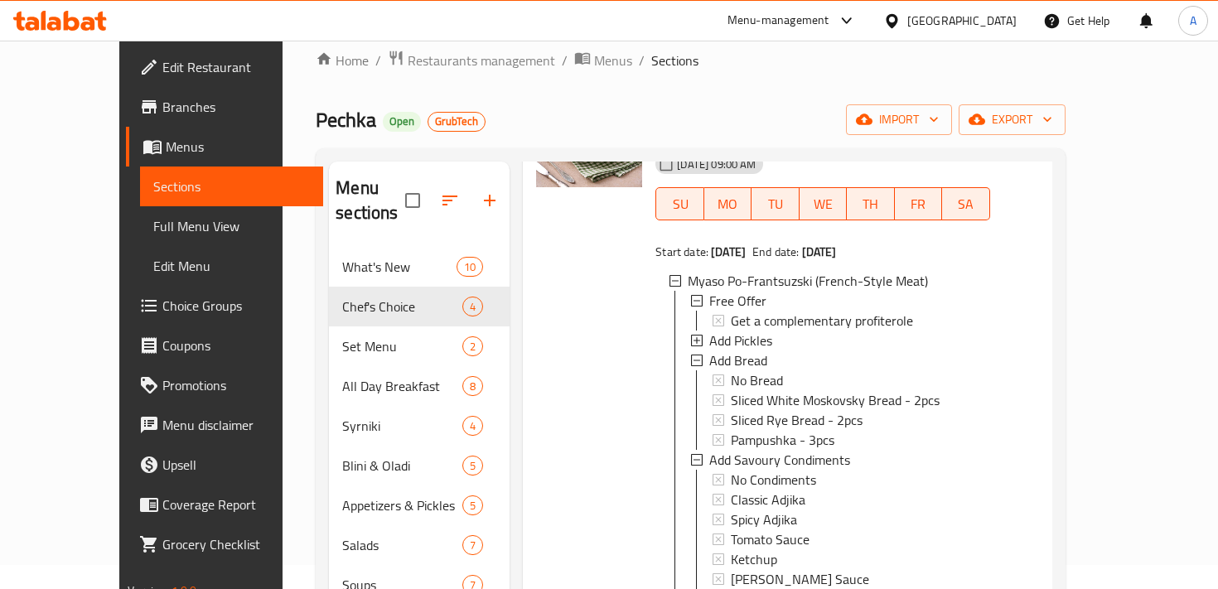
click at [718, 331] on span "Add Pickles" at bounding box center [741, 341] width 63 height 20
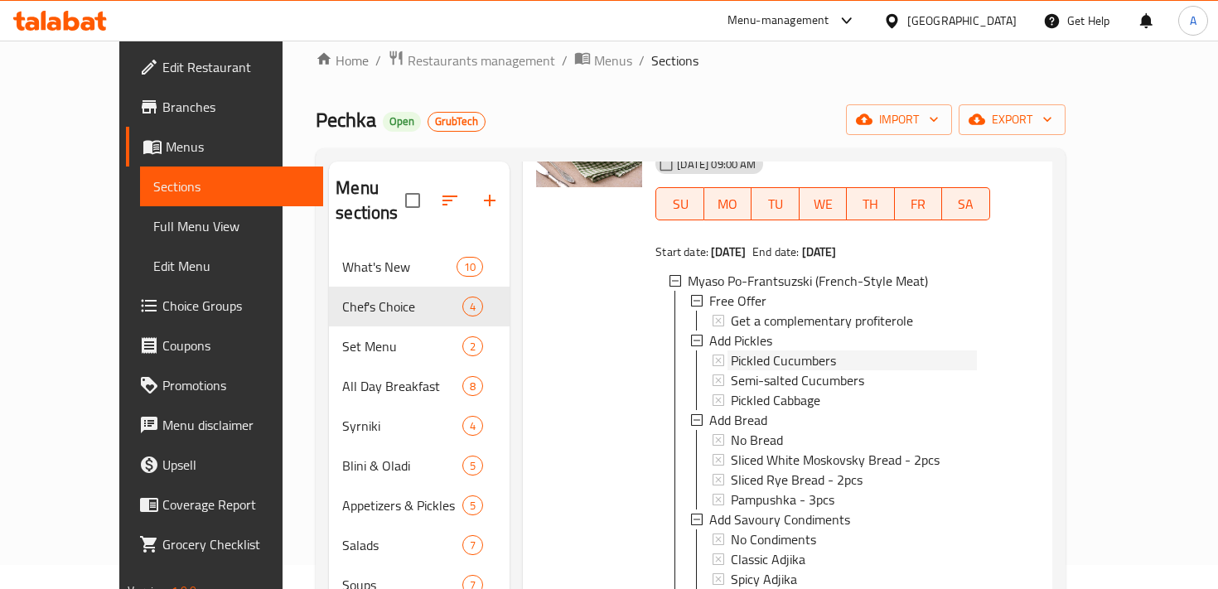
click at [758, 351] on span "Pickled Cucumbers" at bounding box center [783, 361] width 105 height 20
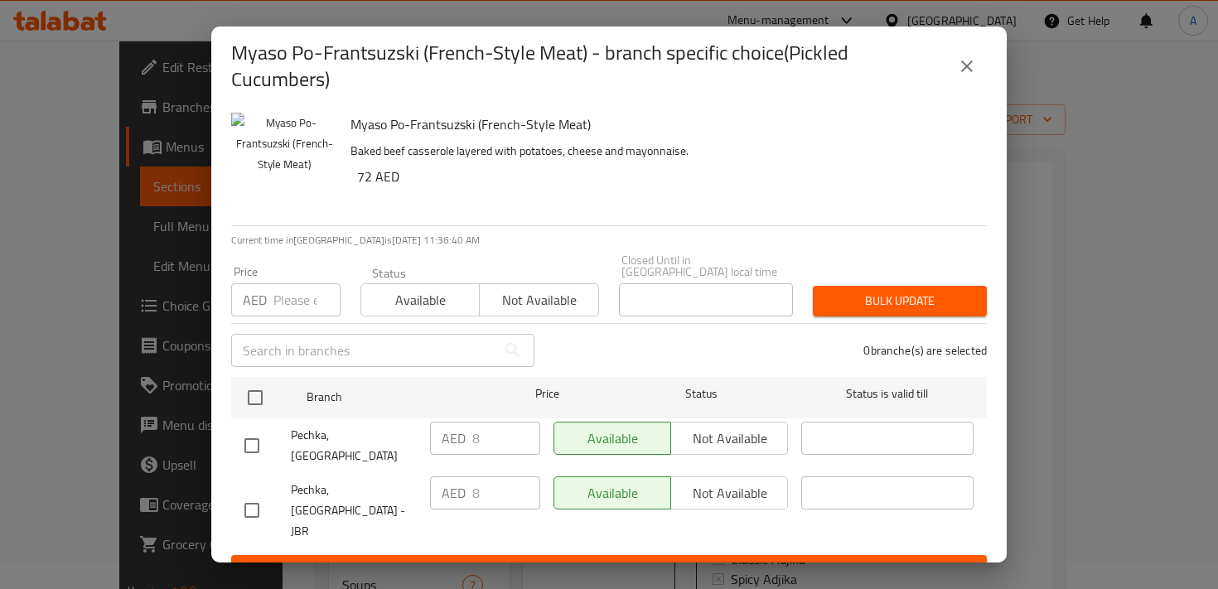
click at [240, 118] on img "button" at bounding box center [284, 166] width 106 height 106
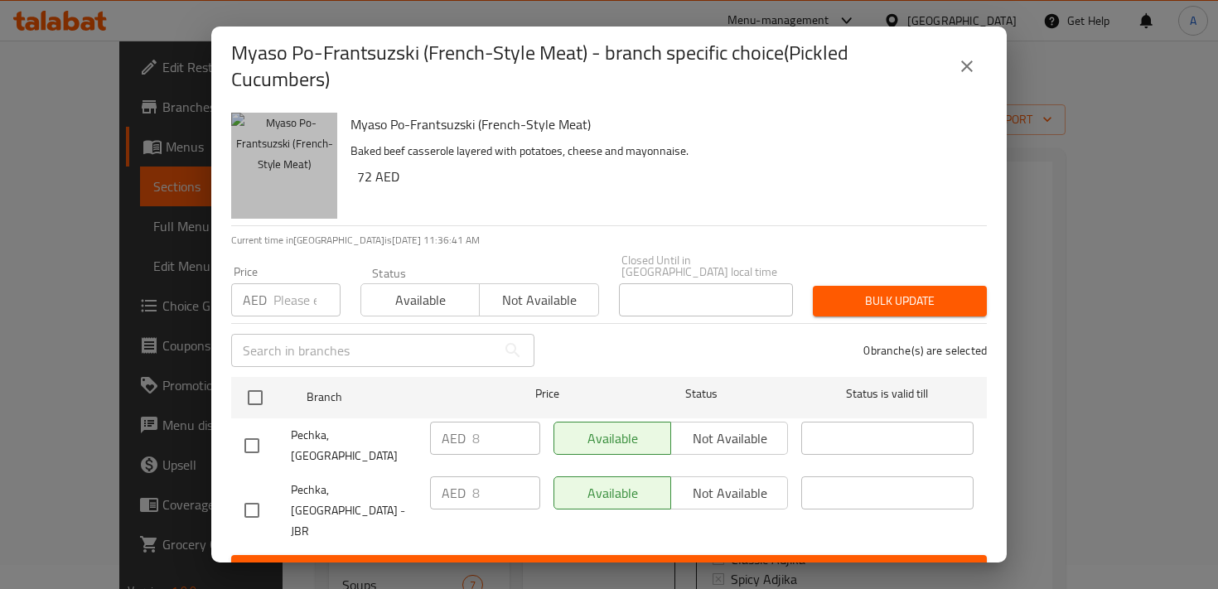
click at [240, 118] on img "button" at bounding box center [284, 166] width 106 height 106
click at [254, 138] on img "button" at bounding box center [284, 166] width 106 height 106
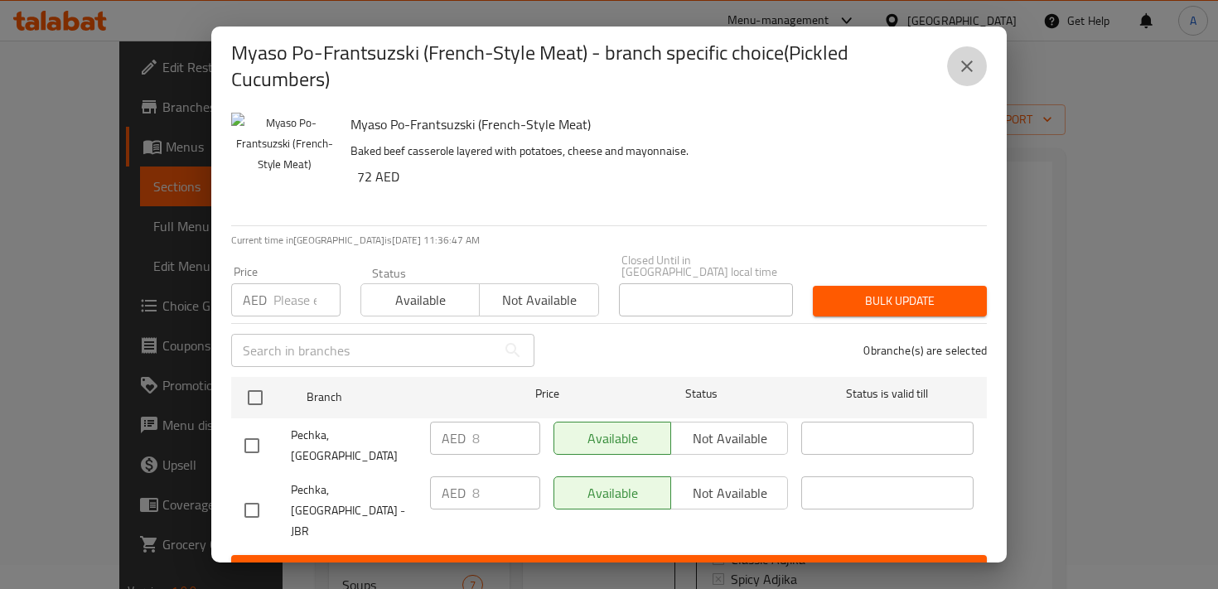
click at [966, 65] on icon "close" at bounding box center [968, 67] width 12 height 12
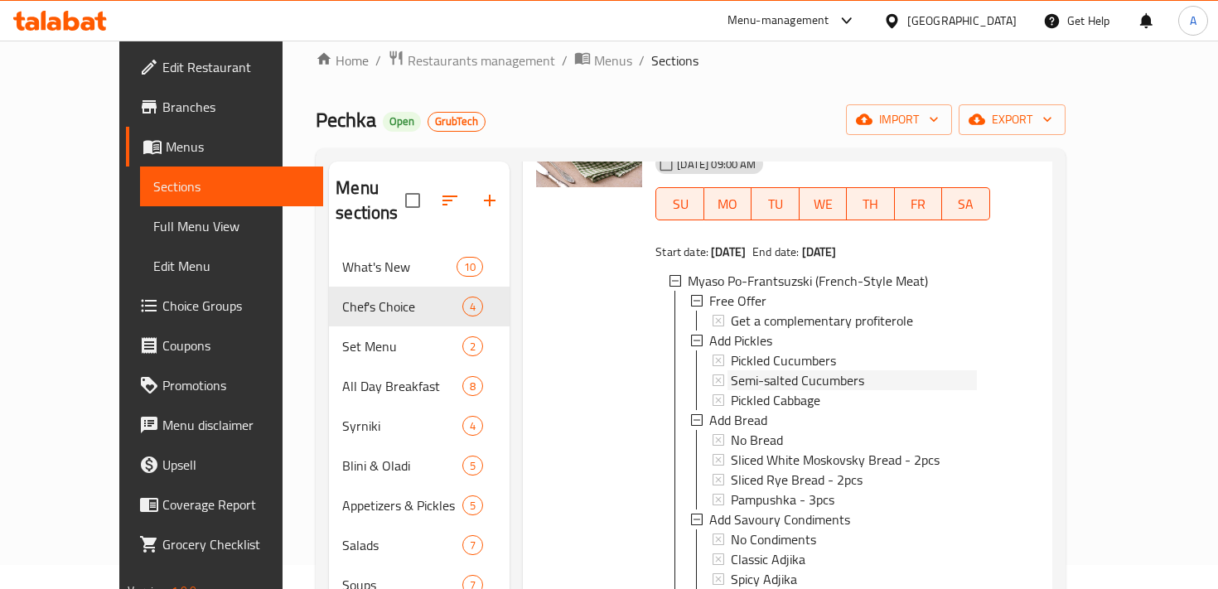
click at [731, 371] on span "Semi-salted Cucumbers" at bounding box center [797, 381] width 133 height 20
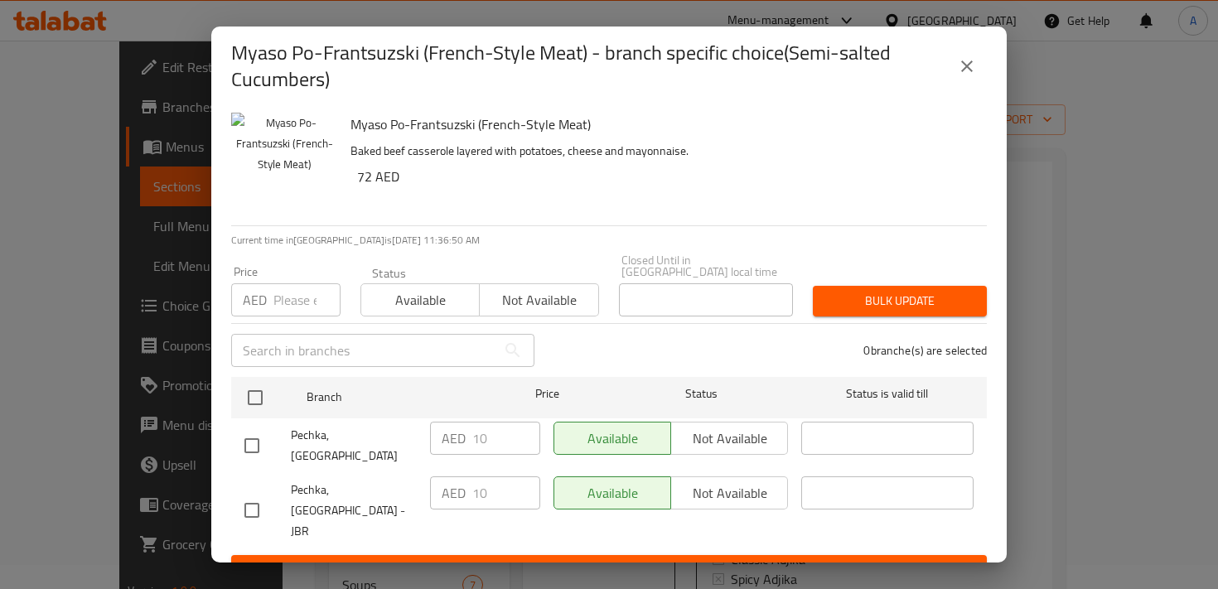
click at [962, 66] on icon "close" at bounding box center [967, 66] width 20 height 20
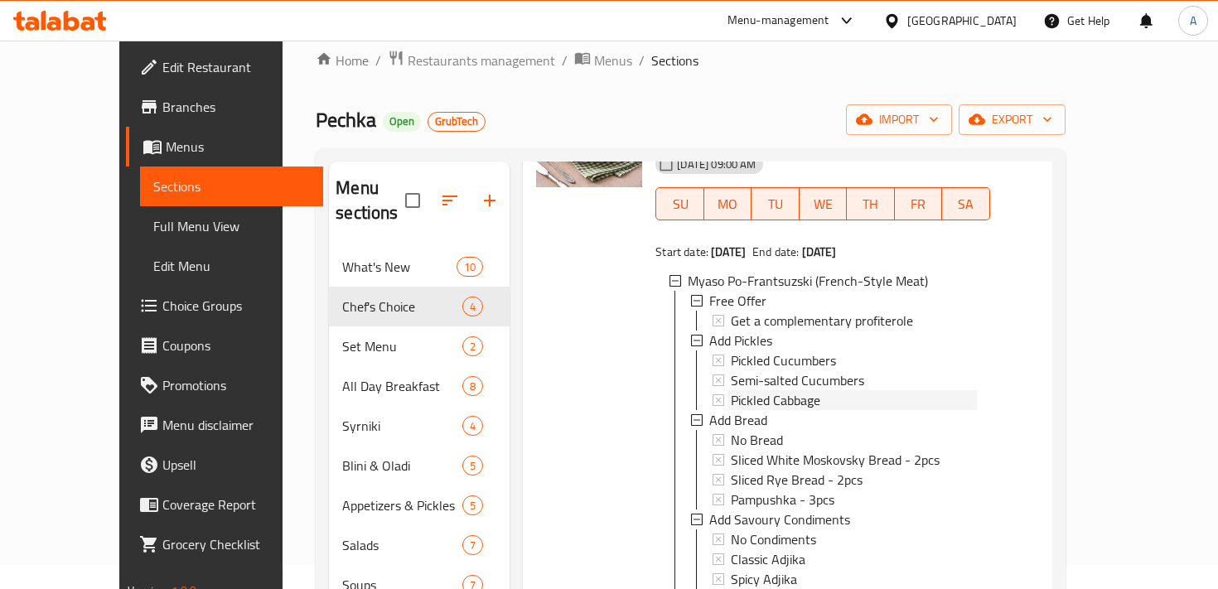
click at [731, 390] on span "Pickled Cabbage" at bounding box center [776, 400] width 90 height 20
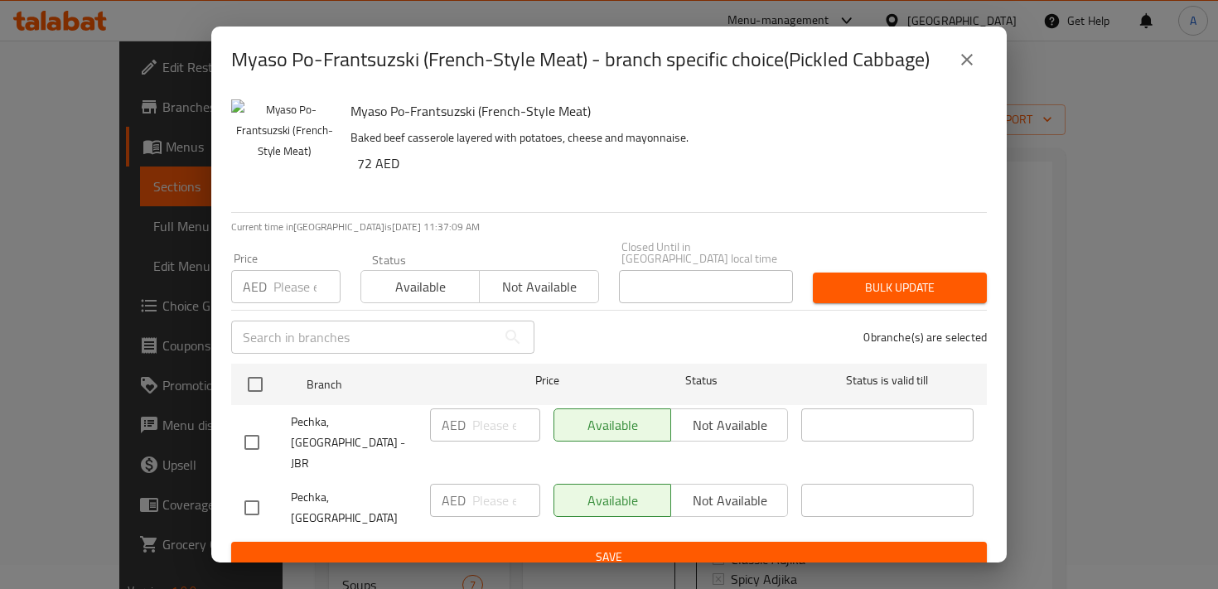
click at [971, 65] on icon "close" at bounding box center [967, 60] width 20 height 20
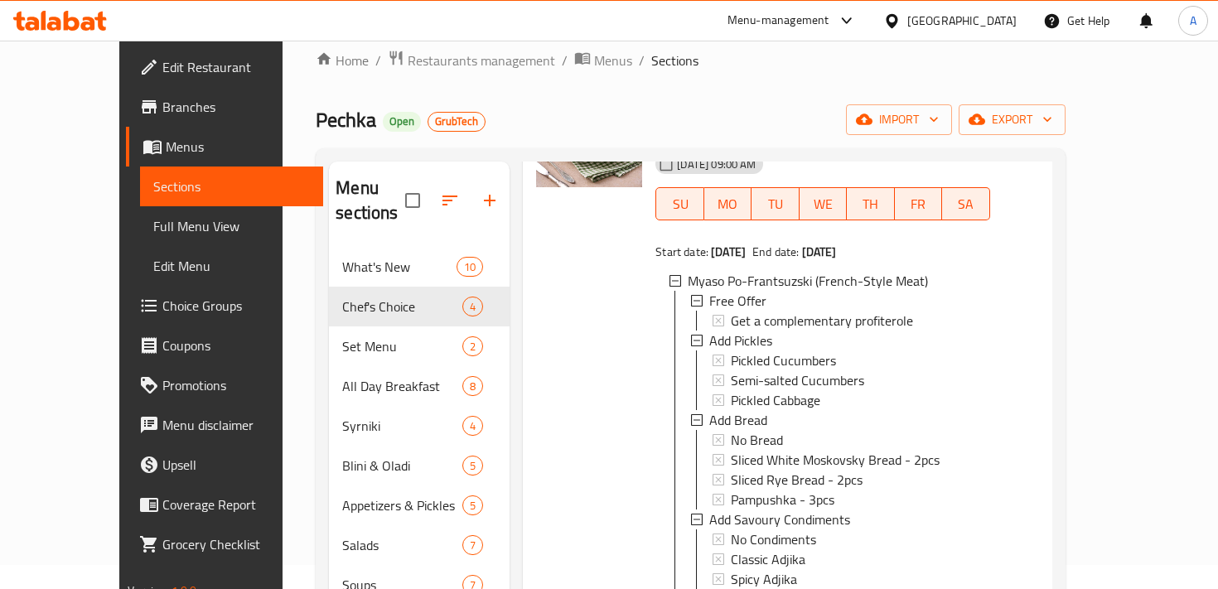
click at [153, 269] on span "Edit Menu" at bounding box center [231, 266] width 156 height 20
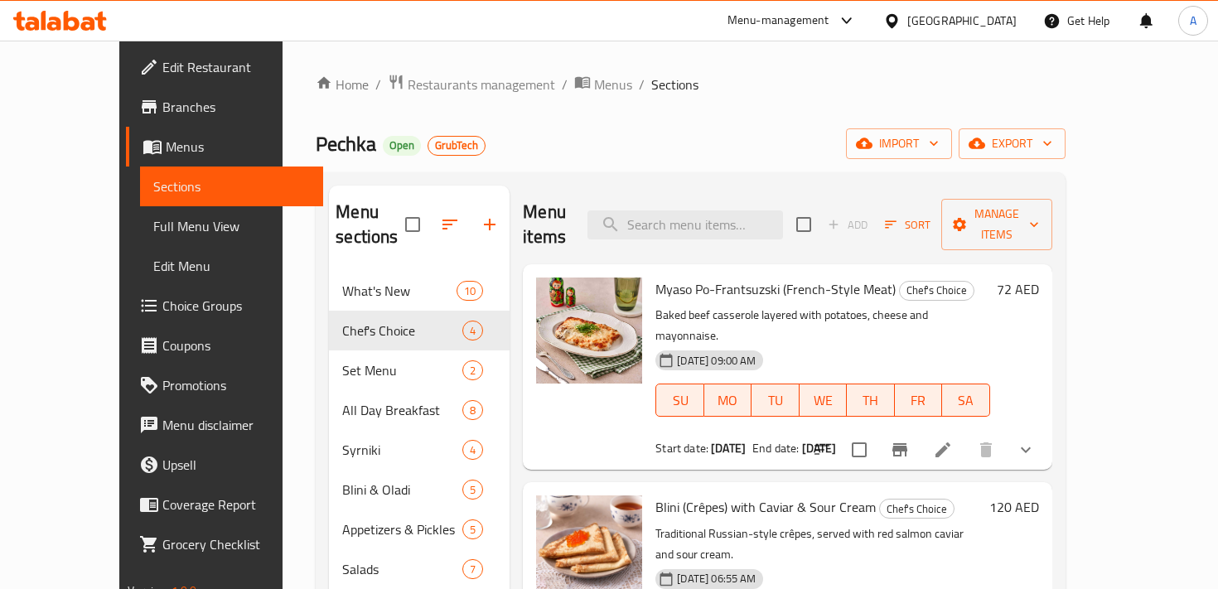
scroll to position [24, 0]
